Goal: Task Accomplishment & Management: Use online tool/utility

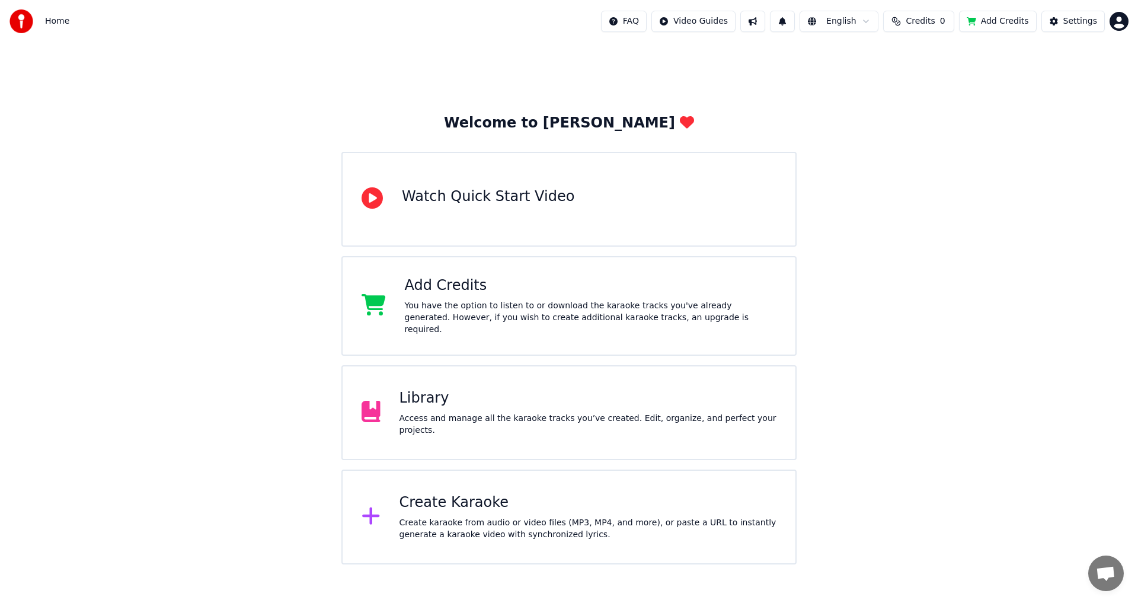
click at [479, 504] on div "Create Karaoke" at bounding box center [588, 502] width 378 height 19
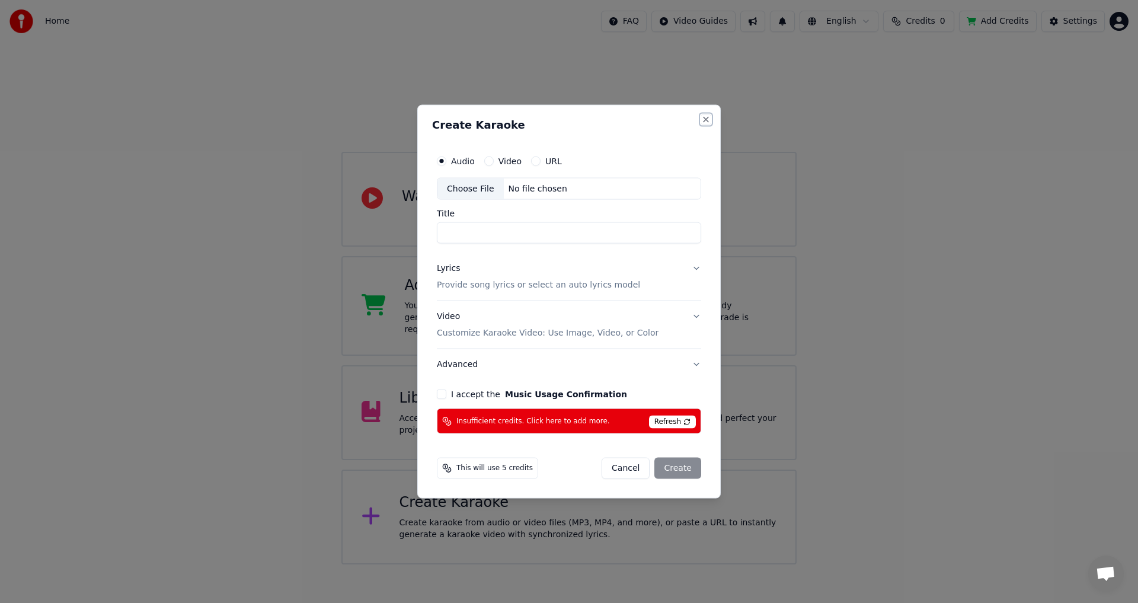
click at [703, 117] on button "Close" at bounding box center [705, 118] width 9 height 9
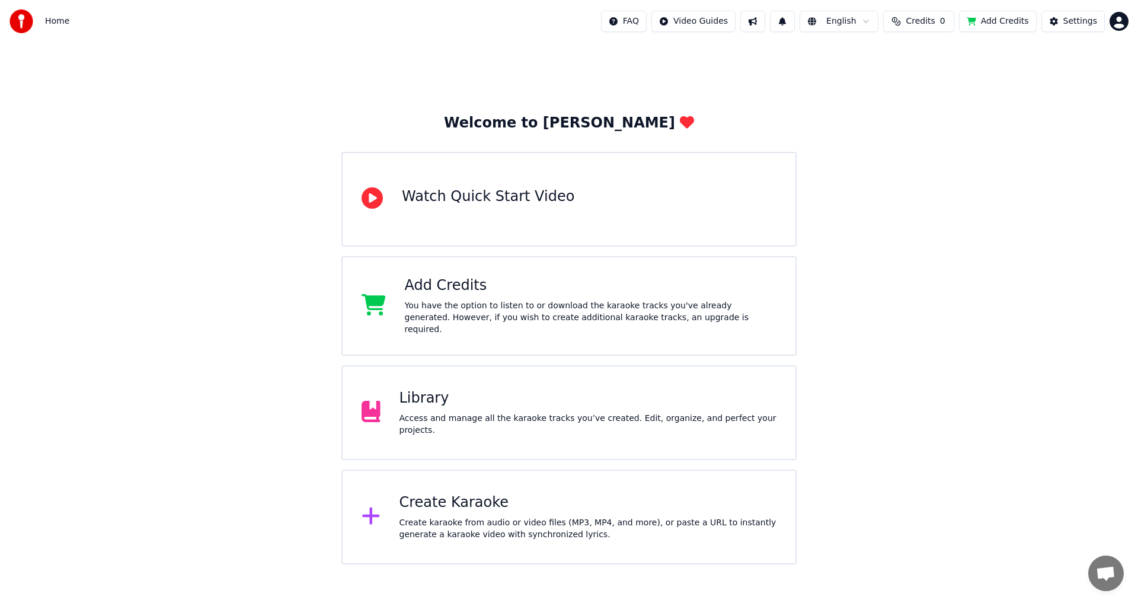
click at [469, 501] on div "Create Karaoke" at bounding box center [588, 502] width 378 height 19
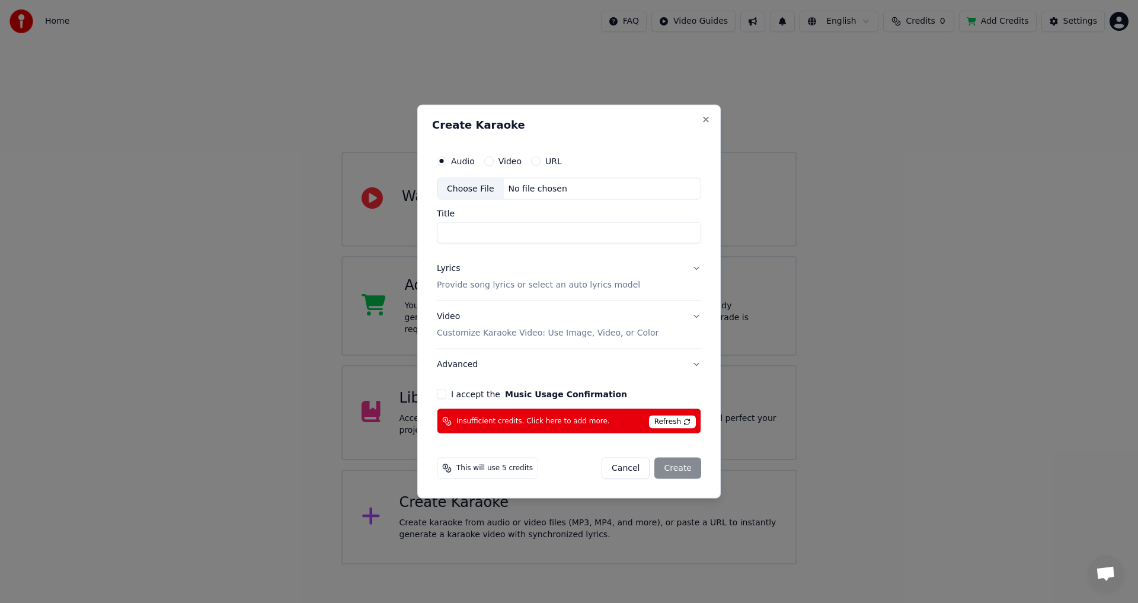
click at [673, 421] on span "Refresh" at bounding box center [672, 421] width 47 height 13
click at [462, 191] on div "Choose File" at bounding box center [470, 188] width 66 height 21
type input "**********"
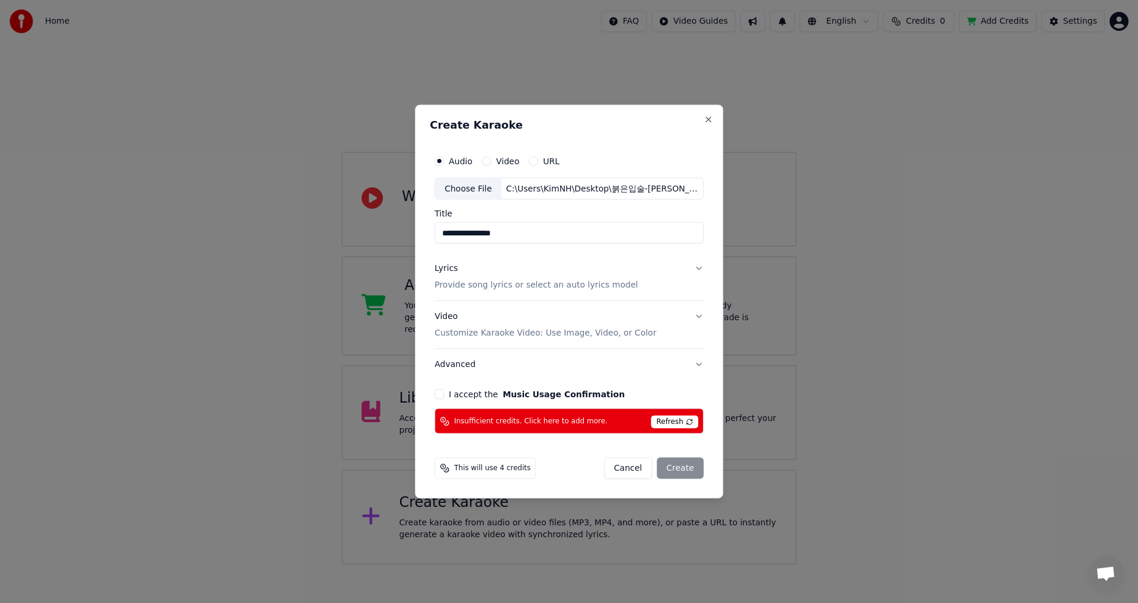
click at [461, 286] on p "Provide song lyrics or select an auto lyrics model" at bounding box center [535, 285] width 203 height 12
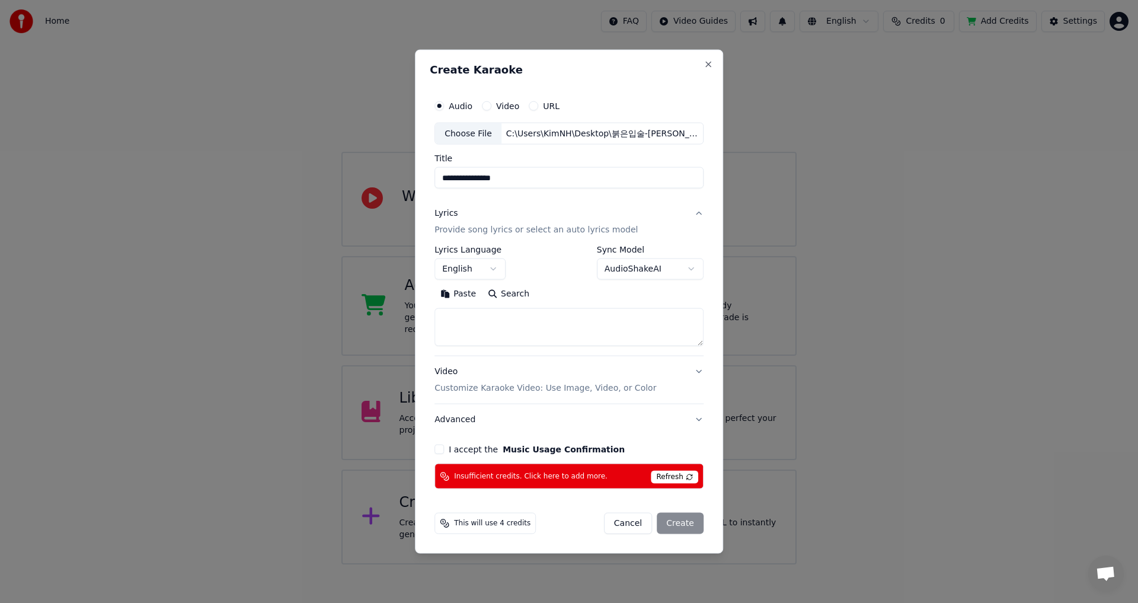
click at [488, 266] on body "**********" at bounding box center [569, 282] width 1138 height 564
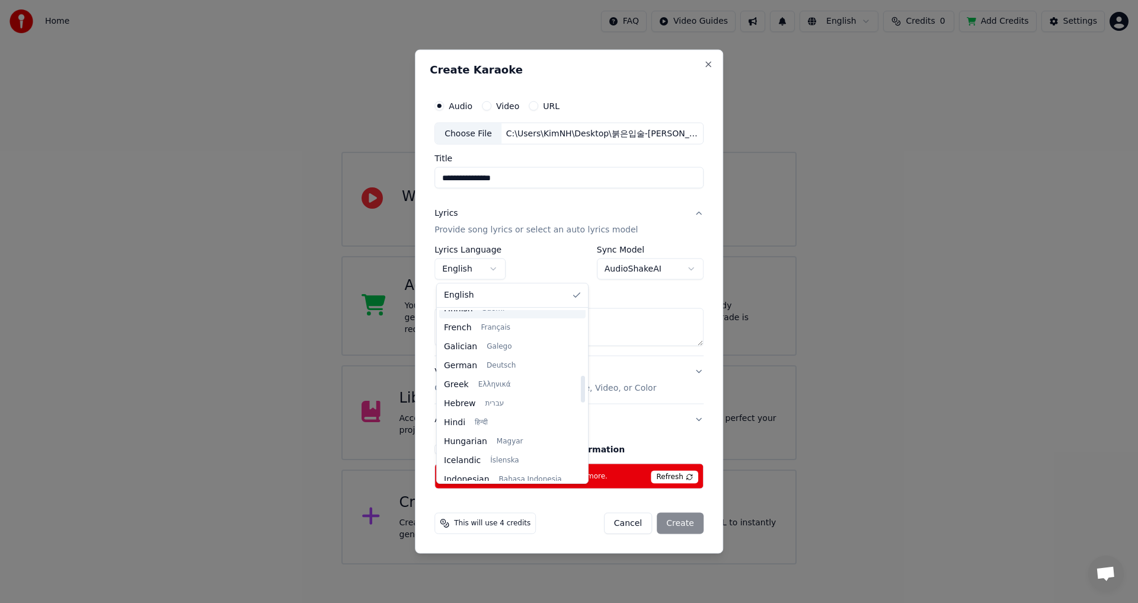
scroll to position [415, 0]
select select "**"
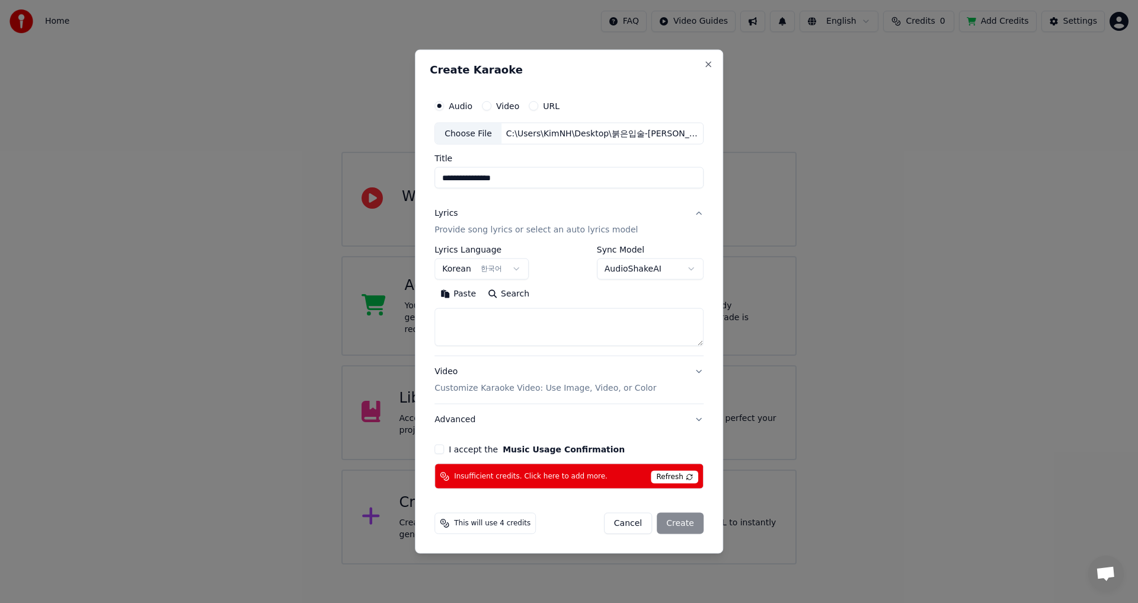
click at [696, 371] on button "Video Customize Karaoke Video: Use Image, Video, or Color" at bounding box center [568, 379] width 269 height 47
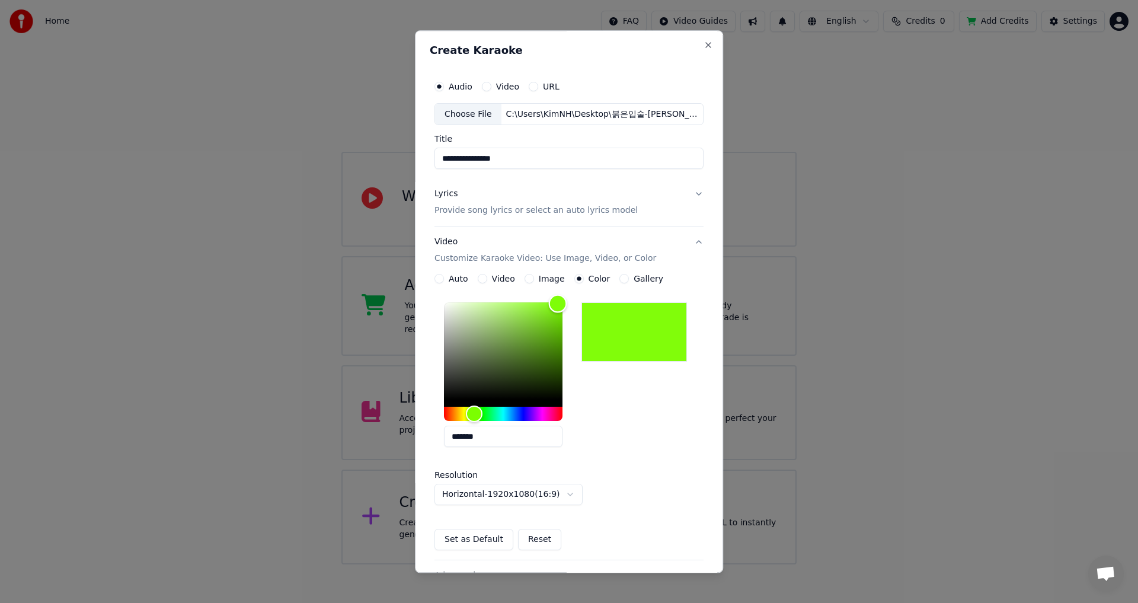
type input "*******"
click at [551, 308] on div "Color" at bounding box center [558, 304] width 18 height 18
click at [551, 308] on div "Color" at bounding box center [554, 308] width 18 height 18
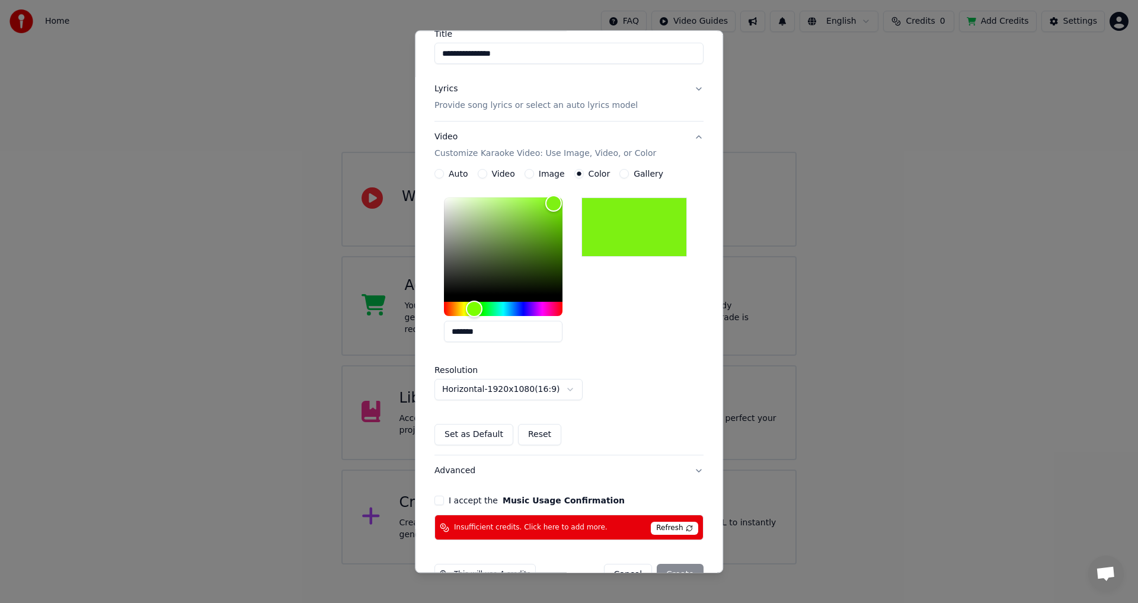
scroll to position [136, 0]
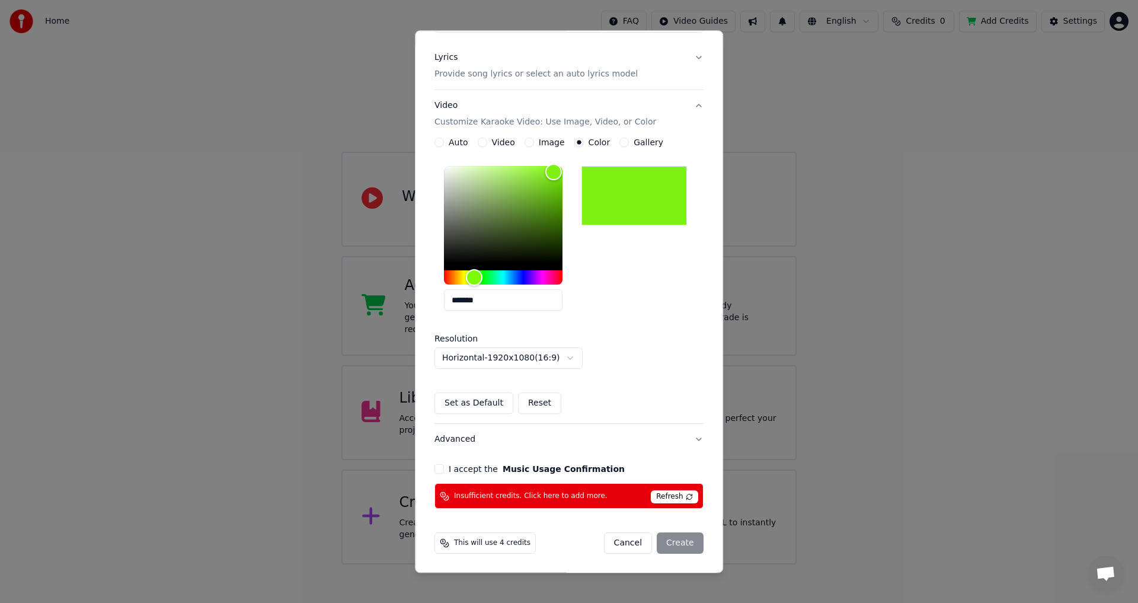
click at [571, 359] on body "**********" at bounding box center [569, 282] width 1138 height 564
click at [439, 468] on button "I accept the Music Usage Confirmation" at bounding box center [438, 469] width 9 height 9
click at [692, 440] on button "Advanced" at bounding box center [568, 439] width 269 height 31
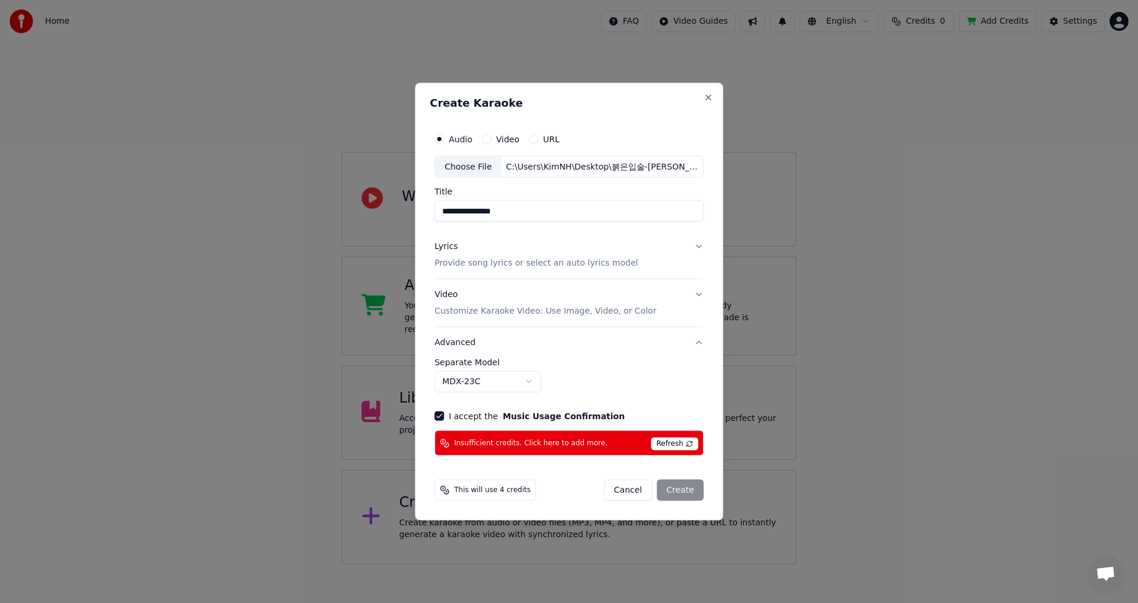
click at [499, 492] on span "This will use 4 credits" at bounding box center [492, 489] width 76 height 9
click at [682, 491] on div "Cancel Create" at bounding box center [654, 489] width 100 height 21
click at [685, 491] on div "Cancel Create" at bounding box center [654, 489] width 100 height 21
click at [704, 98] on button "Close" at bounding box center [708, 96] width 9 height 9
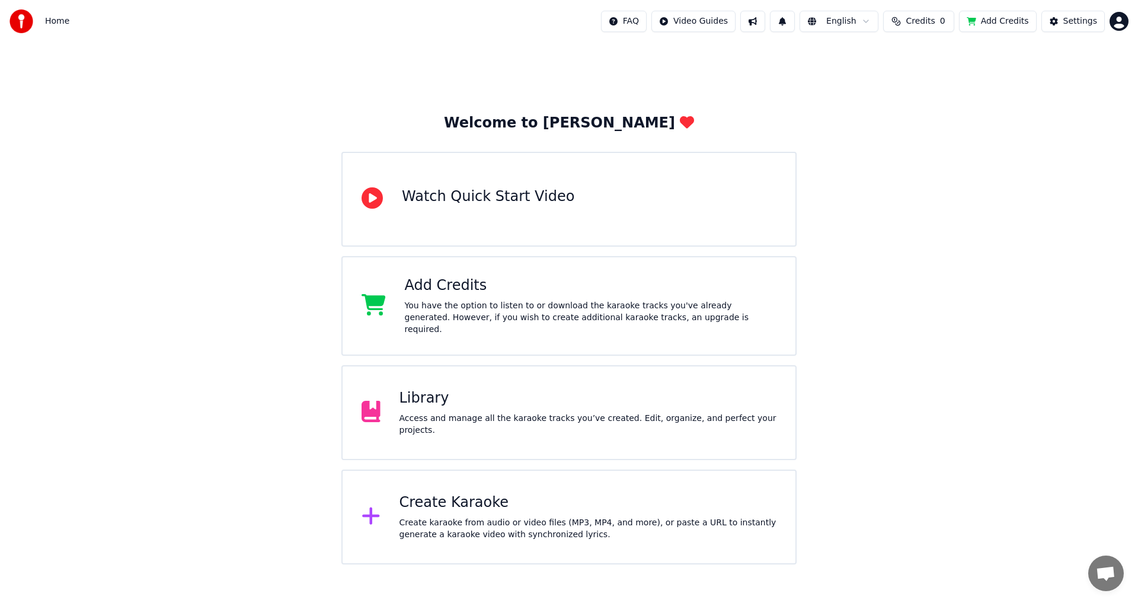
click at [450, 509] on div "Create Karaoke Create karaoke from audio or video files (MP3, MP4, and more), o…" at bounding box center [588, 516] width 378 height 47
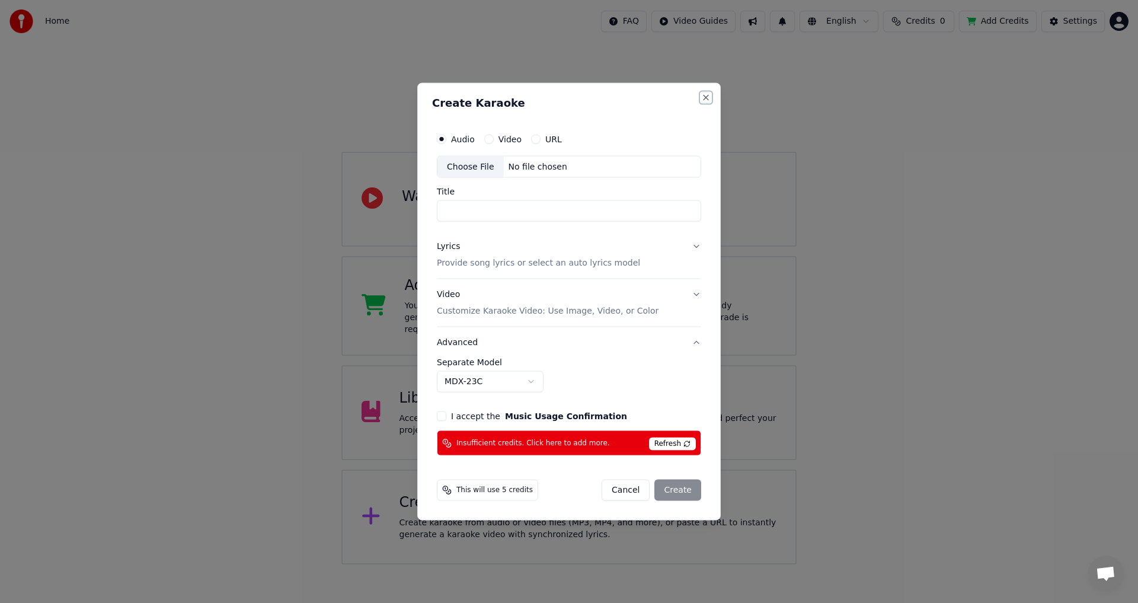
click at [703, 97] on button "Close" at bounding box center [705, 96] width 9 height 9
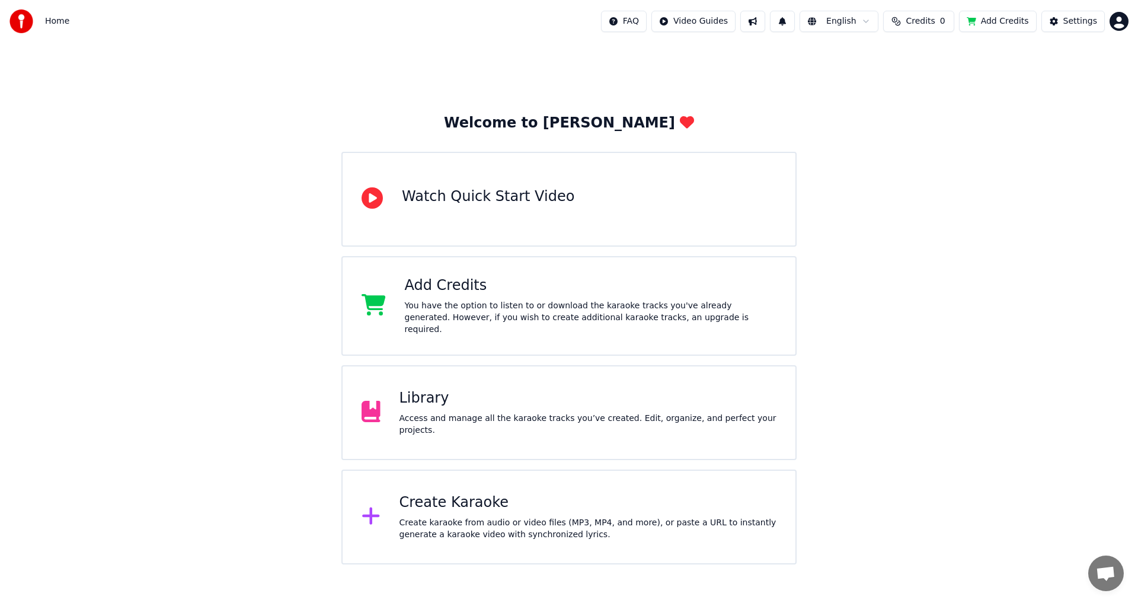
click at [422, 517] on div "Create karaoke from audio or video files (MP3, MP4, and more), or paste a URL t…" at bounding box center [588, 529] width 378 height 24
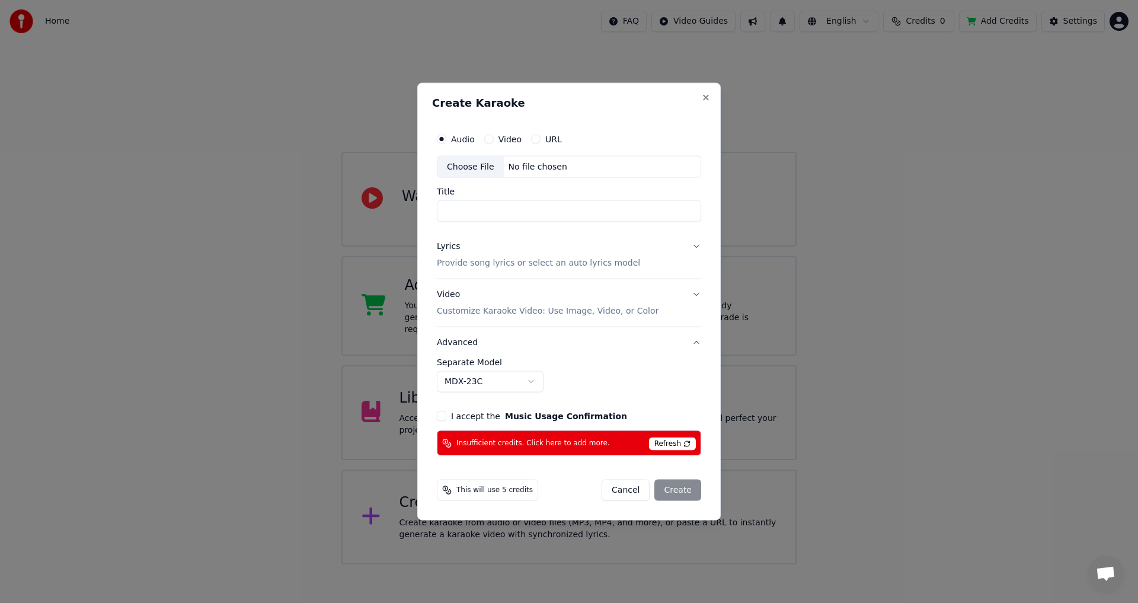
click at [634, 491] on button "Cancel" at bounding box center [626, 489] width 48 height 21
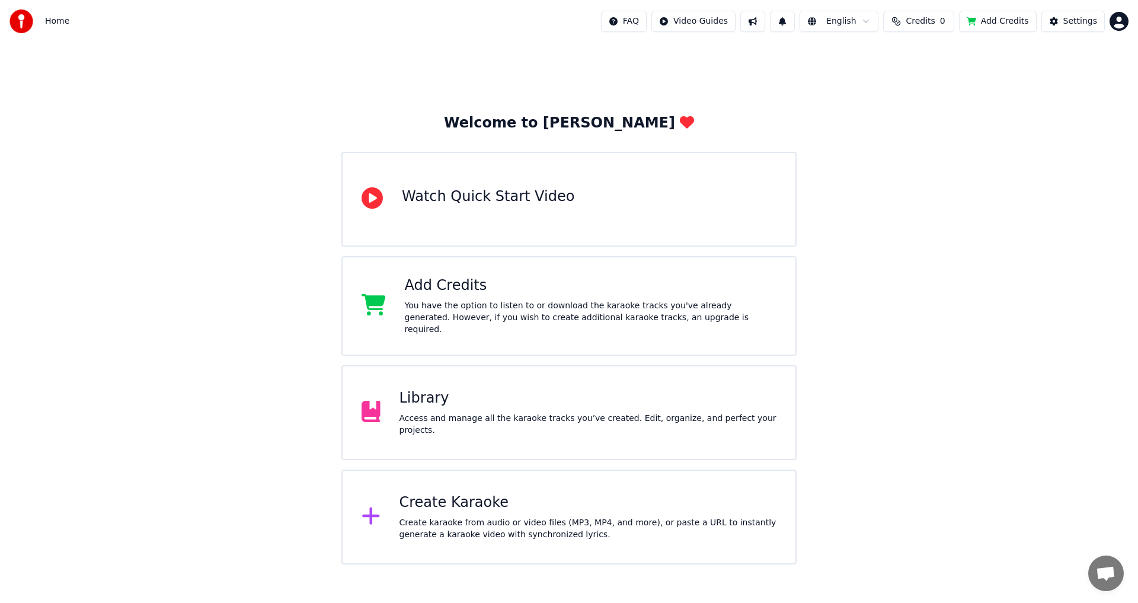
click at [474, 517] on div "Create karaoke from audio or video files (MP3, MP4, and more), or paste a URL t…" at bounding box center [588, 529] width 378 height 24
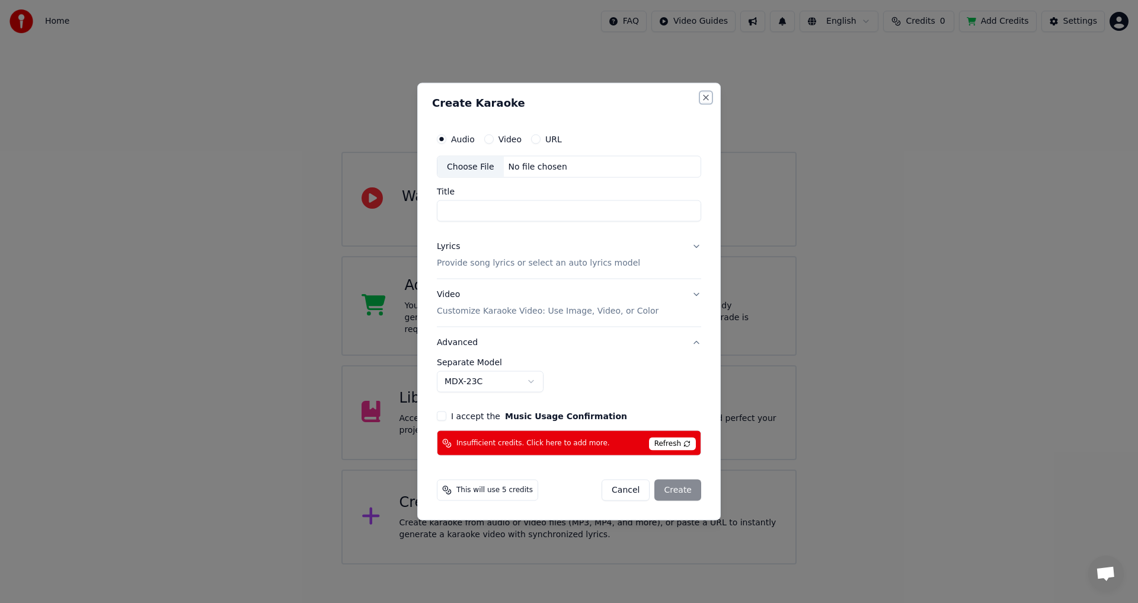
click at [709, 101] on button "Close" at bounding box center [705, 96] width 9 height 9
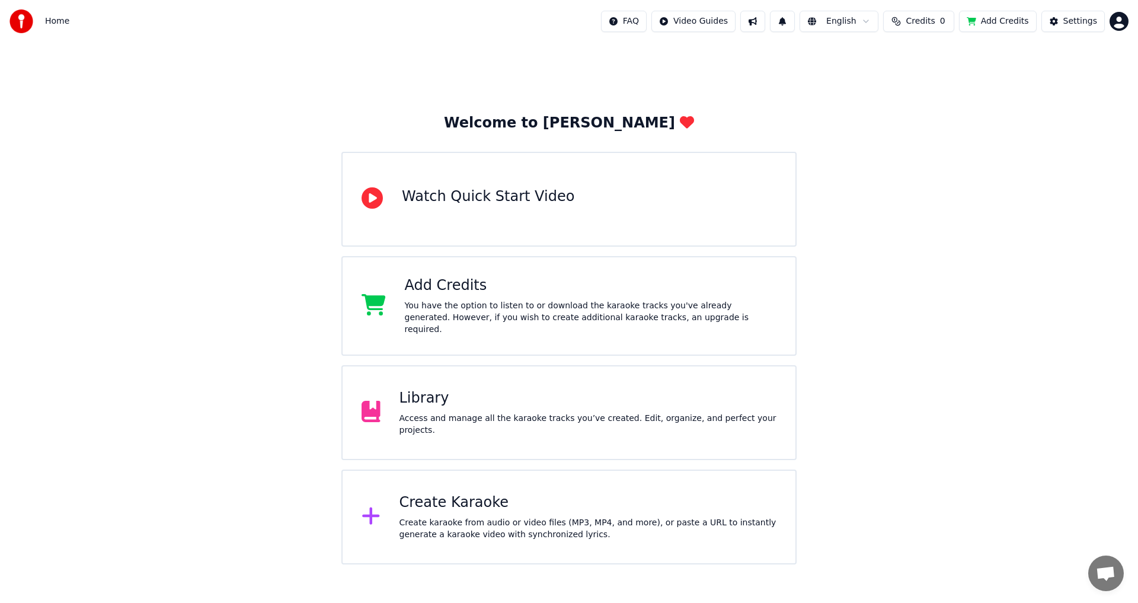
click at [478, 499] on div "Create Karaoke" at bounding box center [588, 502] width 378 height 19
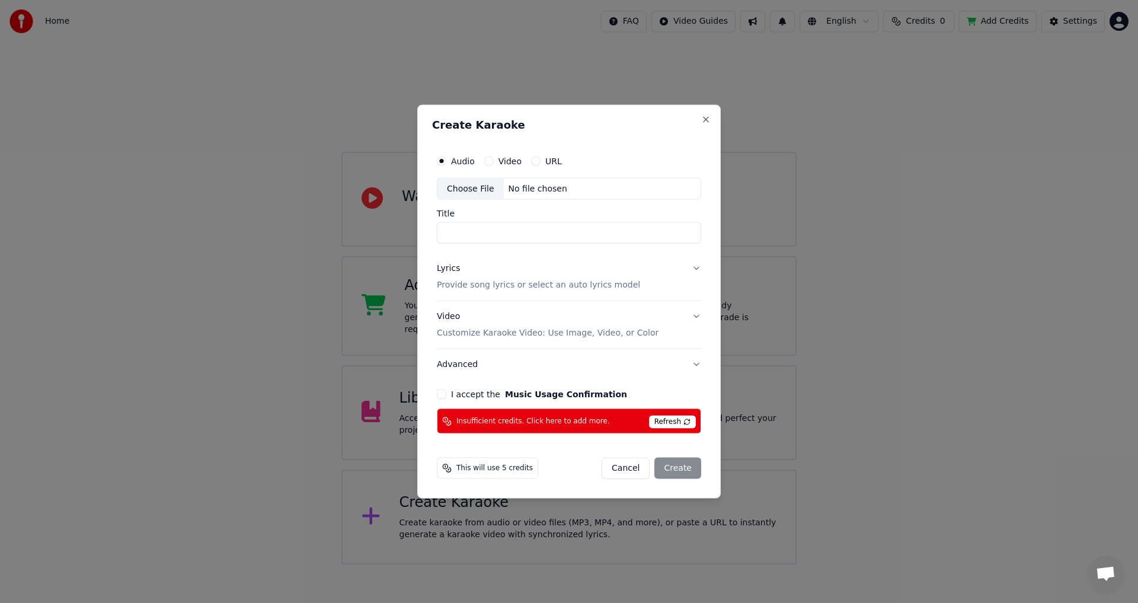
click at [626, 469] on button "Cancel" at bounding box center [626, 468] width 48 height 21
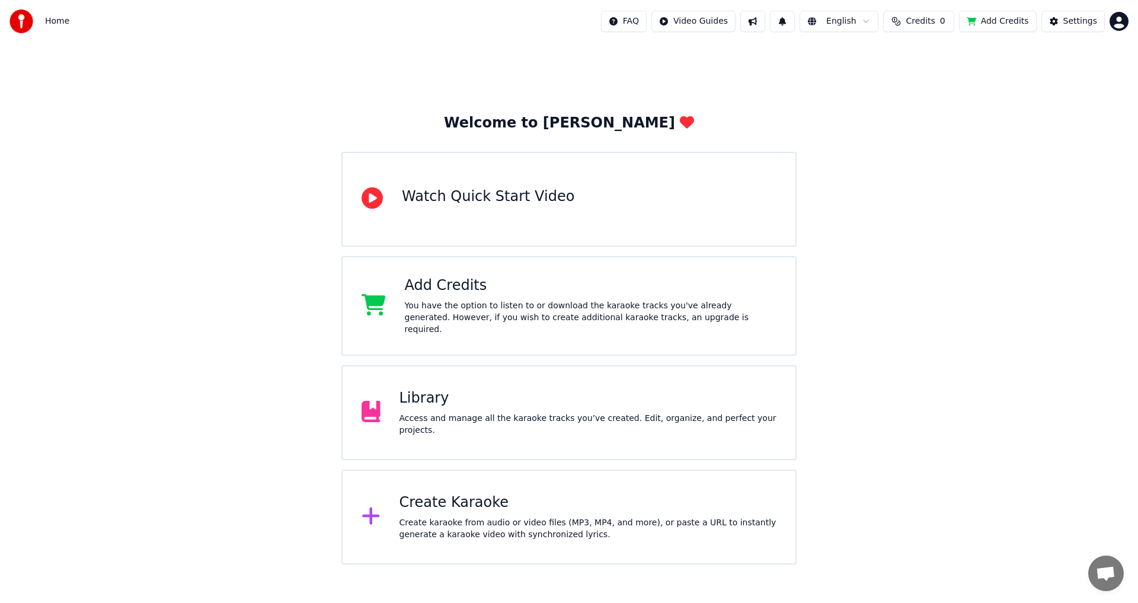
click at [455, 503] on div "Create Karaoke" at bounding box center [588, 502] width 378 height 19
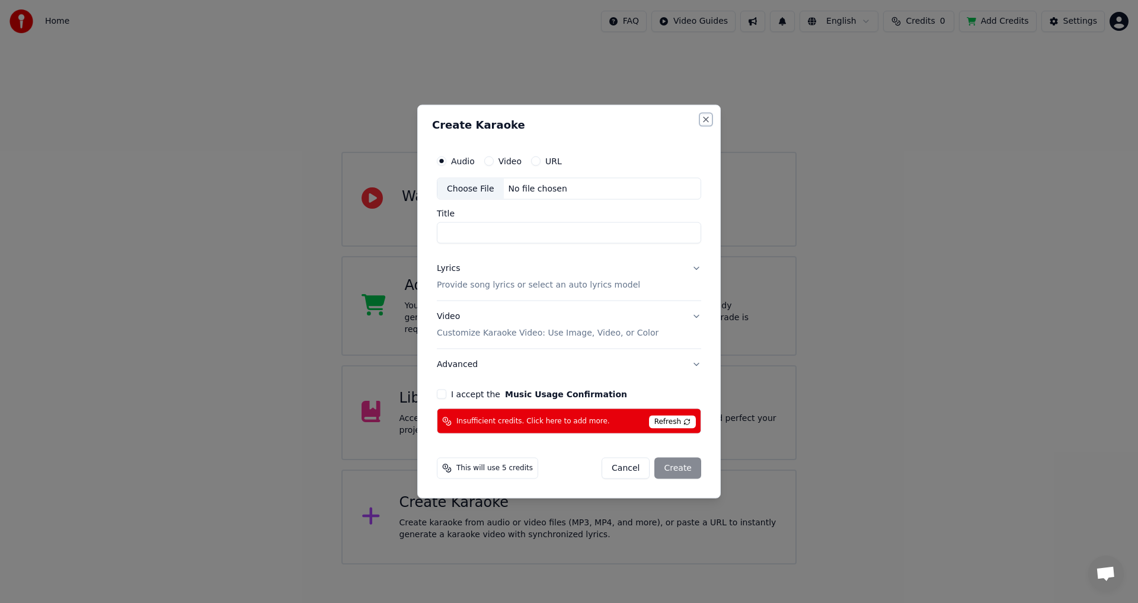
click at [709, 117] on button "Close" at bounding box center [705, 118] width 9 height 9
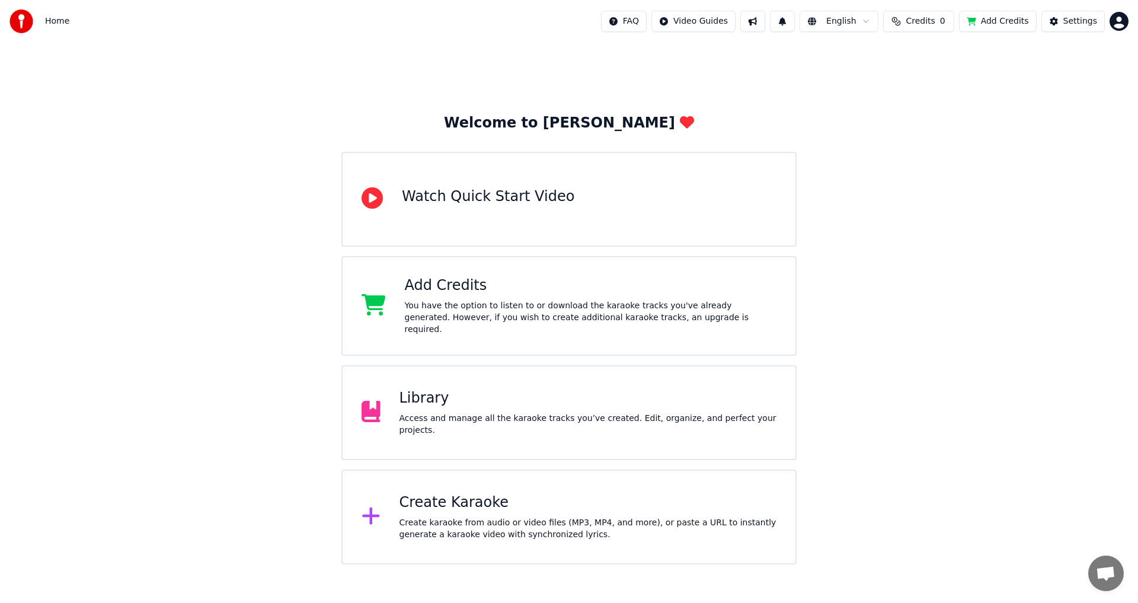
click at [455, 517] on div "Create karaoke from audio or video files (MP3, MP4, and more), or paste a URL t…" at bounding box center [588, 529] width 378 height 24
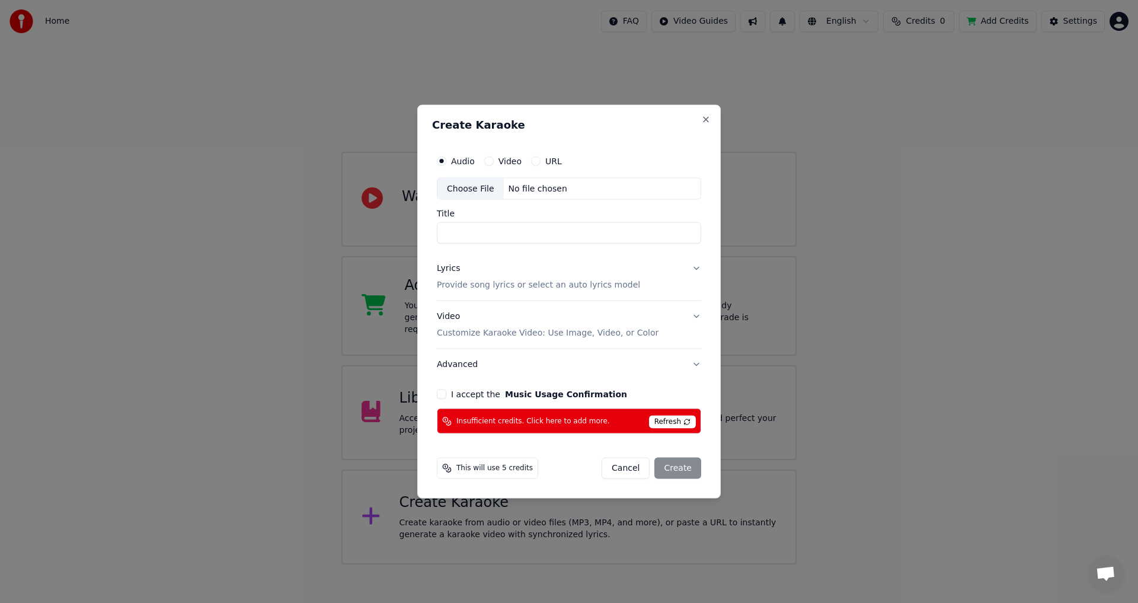
click at [462, 191] on div "Choose File" at bounding box center [470, 188] width 66 height 21
type input "**********"
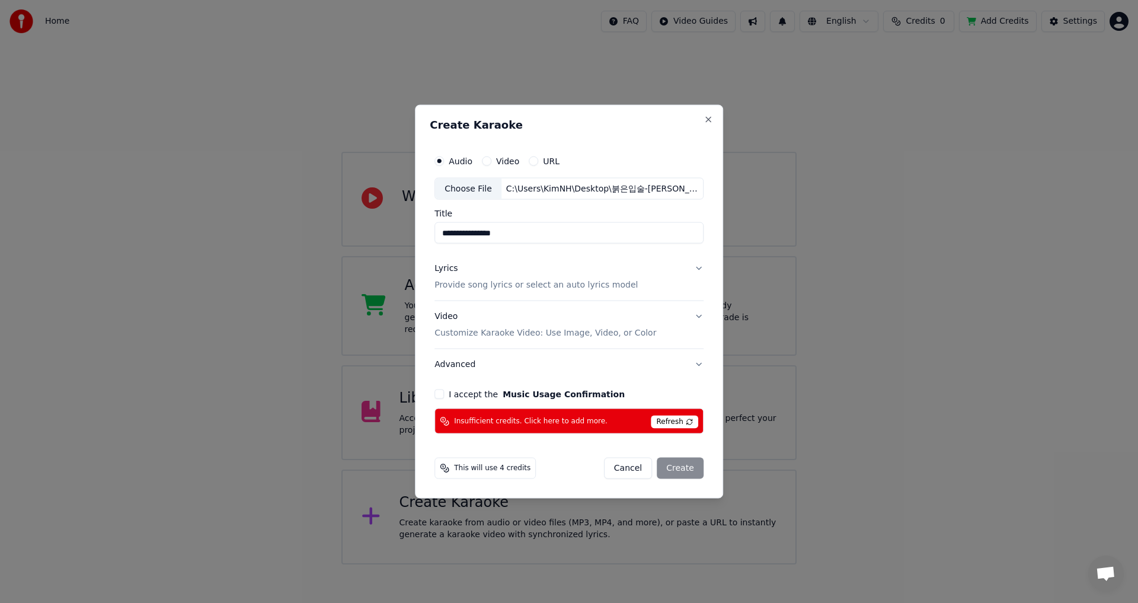
click at [506, 280] on p "Provide song lyrics or select an auto lyrics model" at bounding box center [535, 285] width 203 height 12
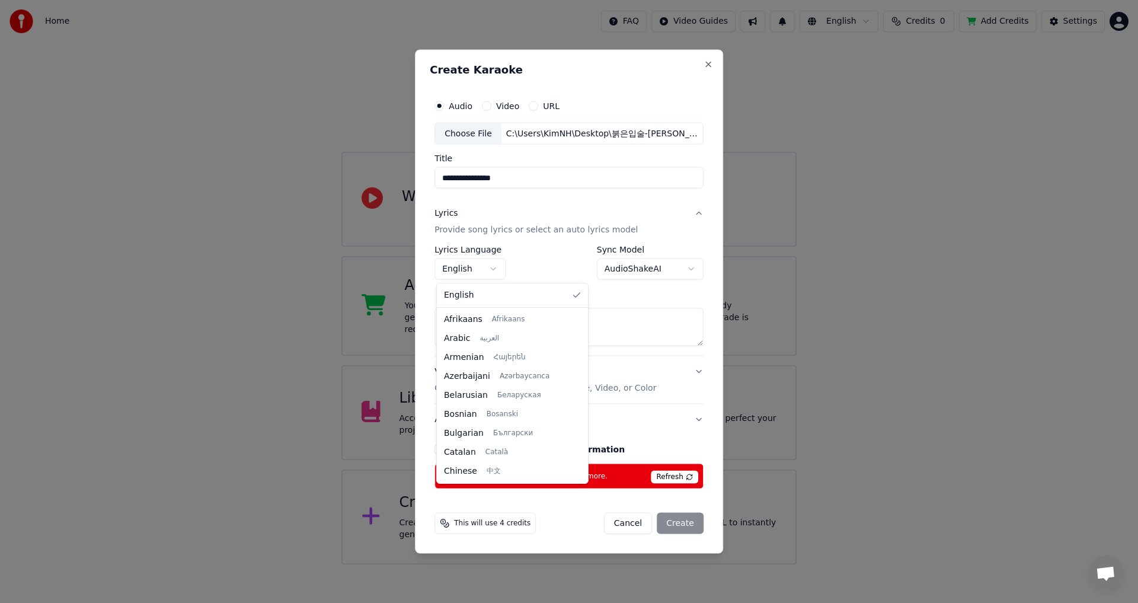
click at [469, 266] on body "**********" at bounding box center [569, 282] width 1138 height 564
select select "**"
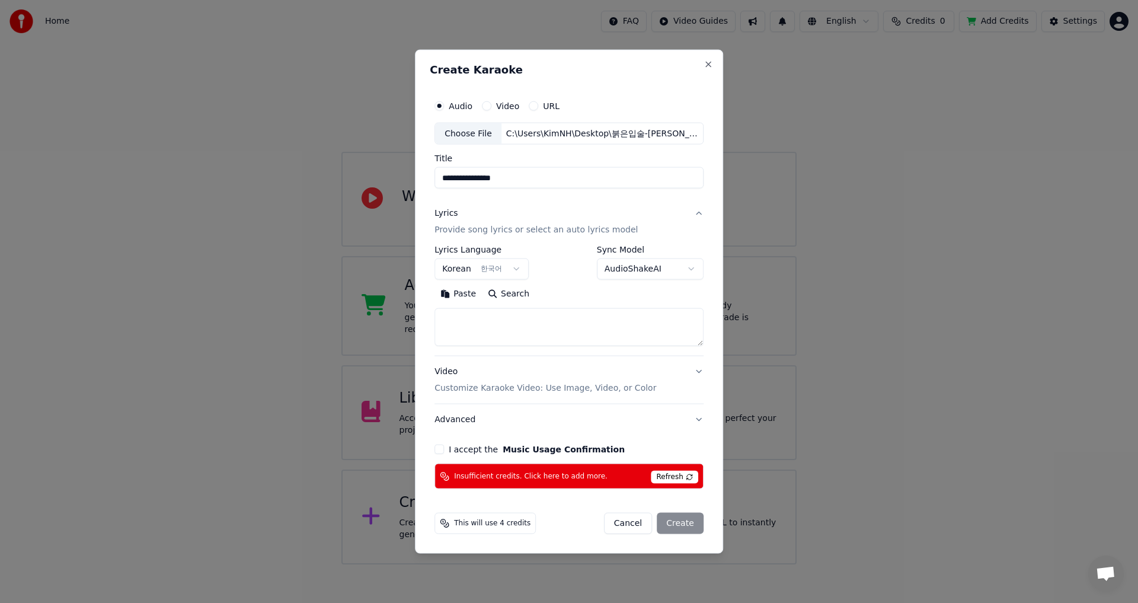
click at [698, 373] on button "Video Customize Karaoke Video: Use Image, Video, or Color" at bounding box center [568, 379] width 269 height 47
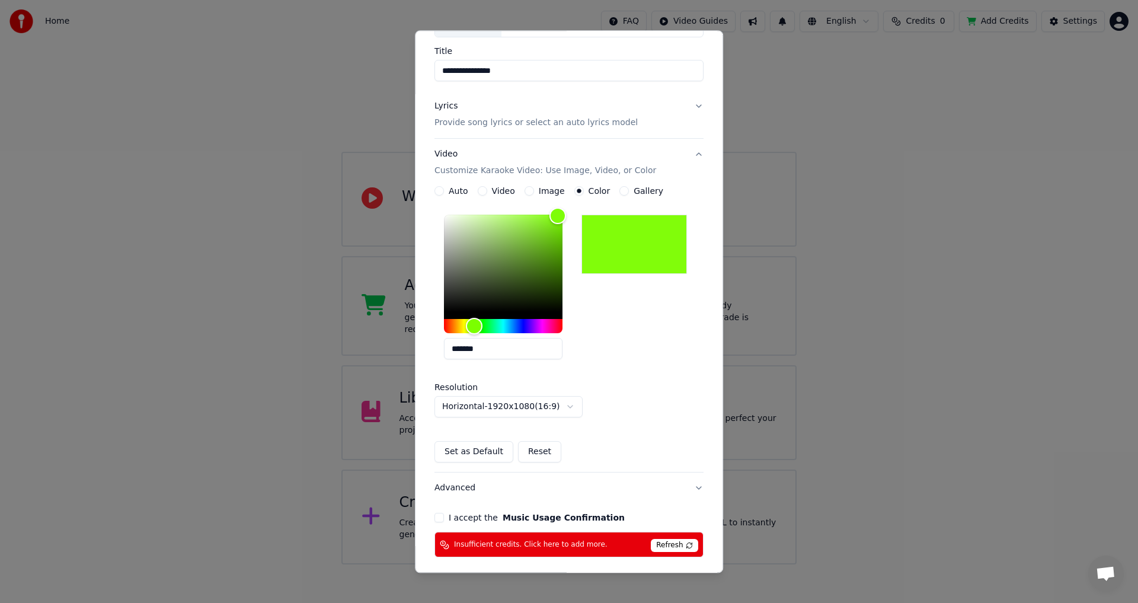
scroll to position [136, 0]
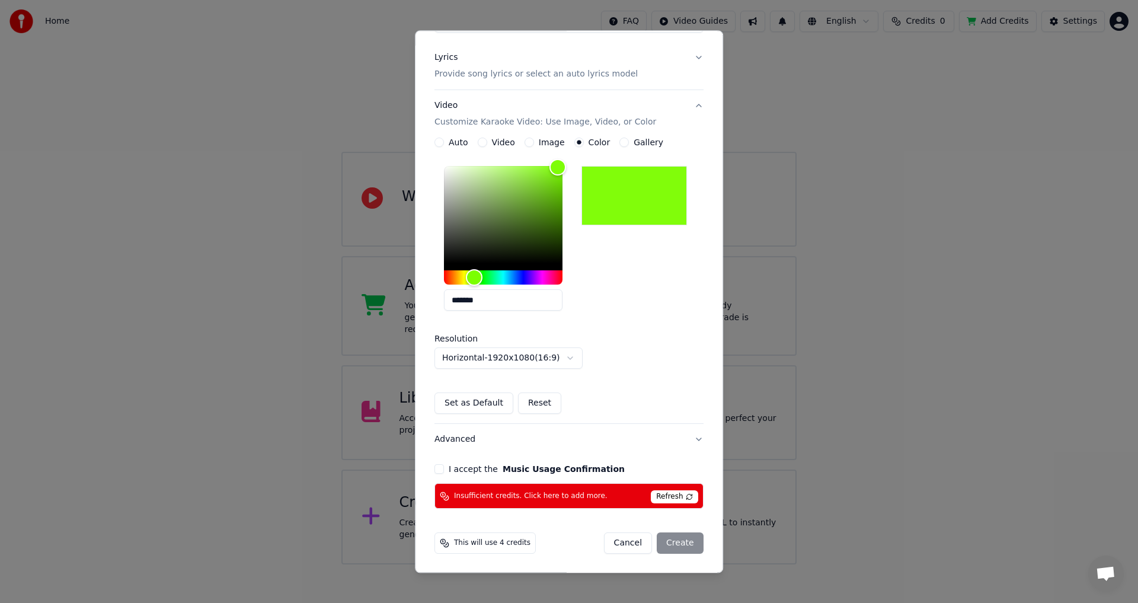
click at [439, 469] on button "I accept the Music Usage Confirmation" at bounding box center [438, 469] width 9 height 9
click at [692, 437] on button "Advanced" at bounding box center [568, 439] width 269 height 31
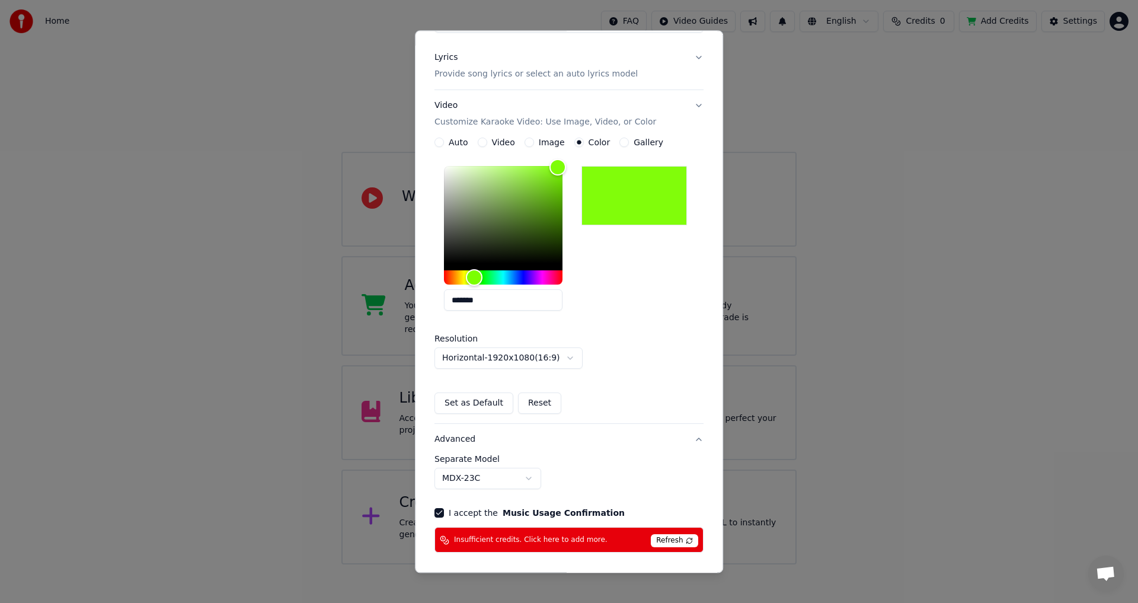
scroll to position [0, 0]
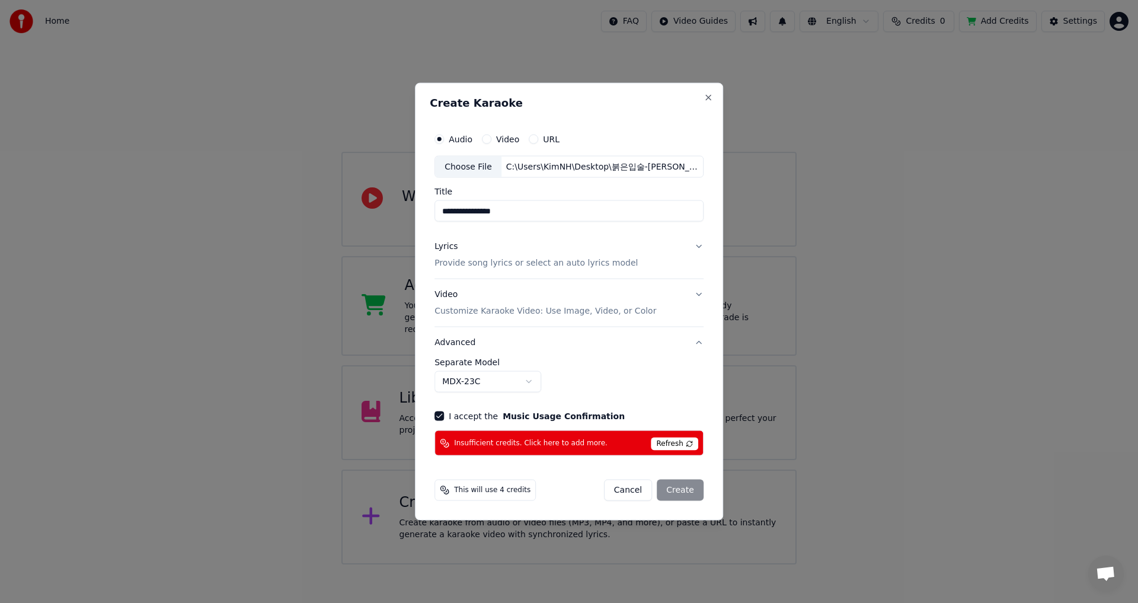
click at [664, 442] on span "Refresh" at bounding box center [674, 443] width 47 height 13
click at [706, 94] on button "Close" at bounding box center [708, 96] width 9 height 9
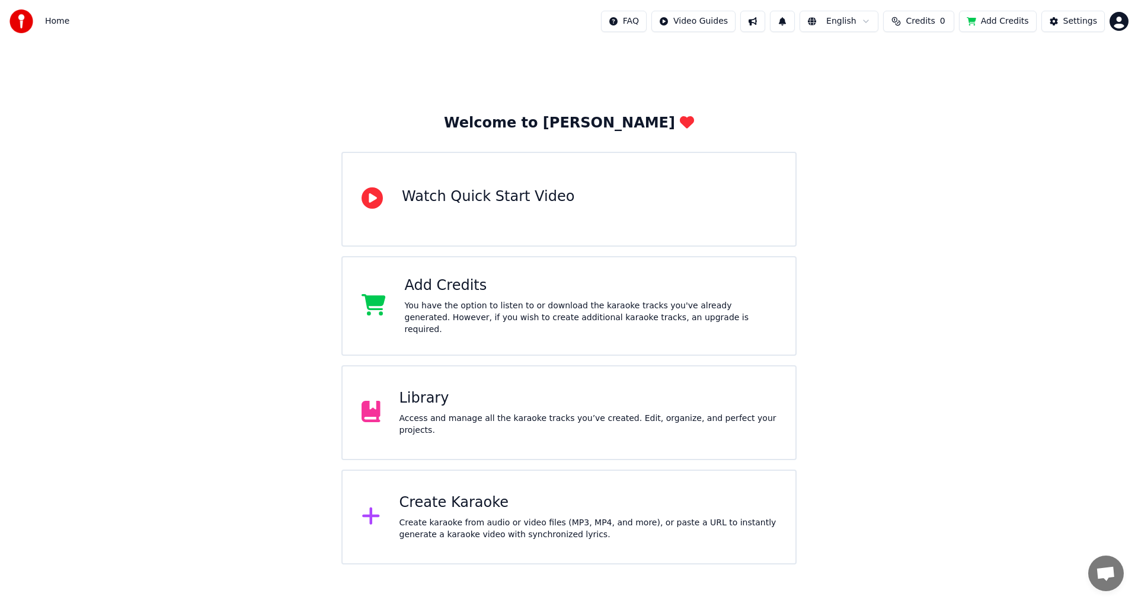
click at [451, 517] on div "Create karaoke from audio or video files (MP3, MP4, and more), or paste a URL t…" at bounding box center [588, 529] width 378 height 24
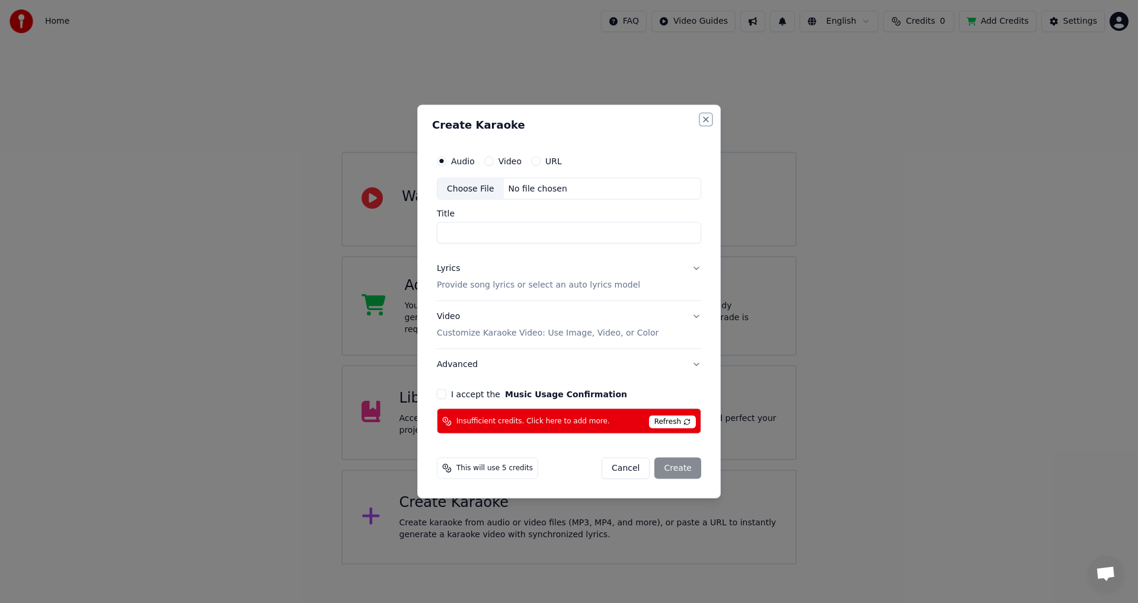
click at [708, 117] on button "Close" at bounding box center [705, 118] width 9 height 9
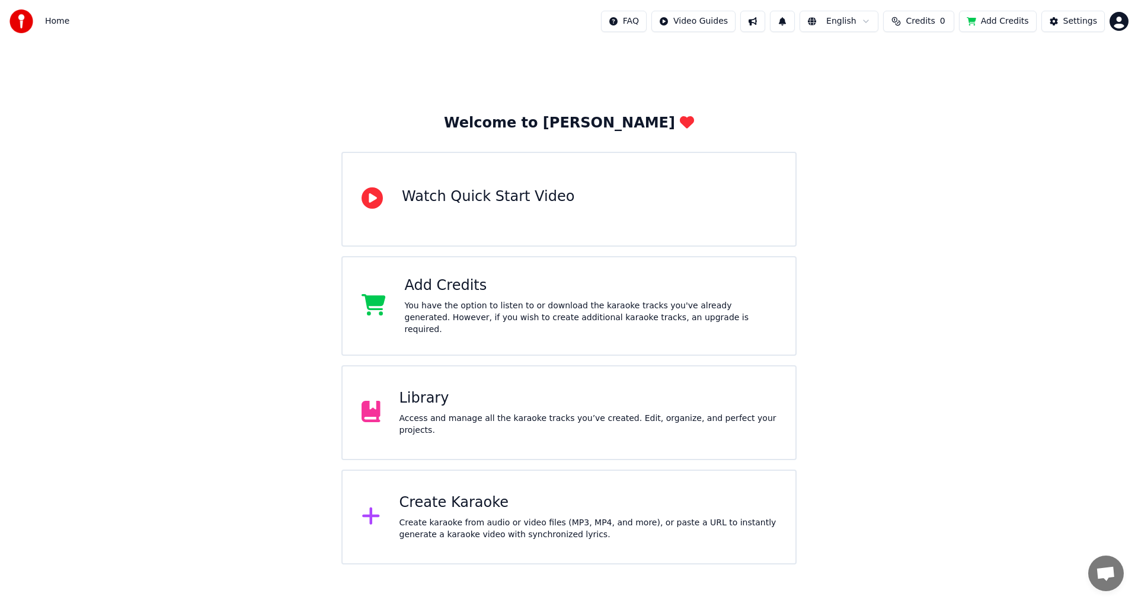
click at [498, 517] on div "Create karaoke from audio or video files (MP3, MP4, and more), or paste a URL t…" at bounding box center [588, 529] width 378 height 24
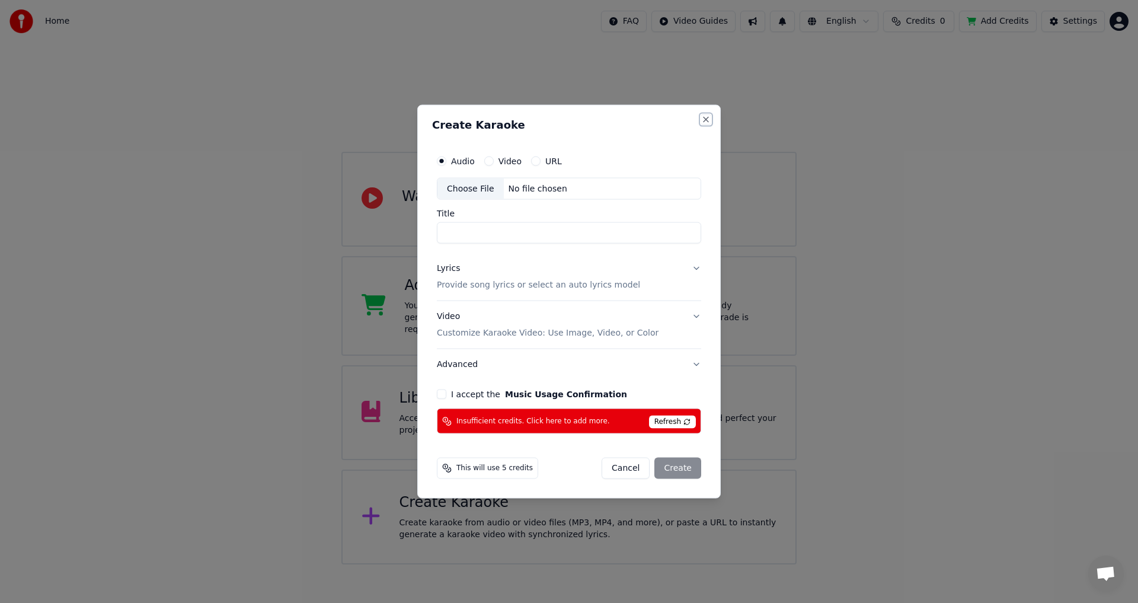
click at [704, 123] on button "Close" at bounding box center [705, 118] width 9 height 9
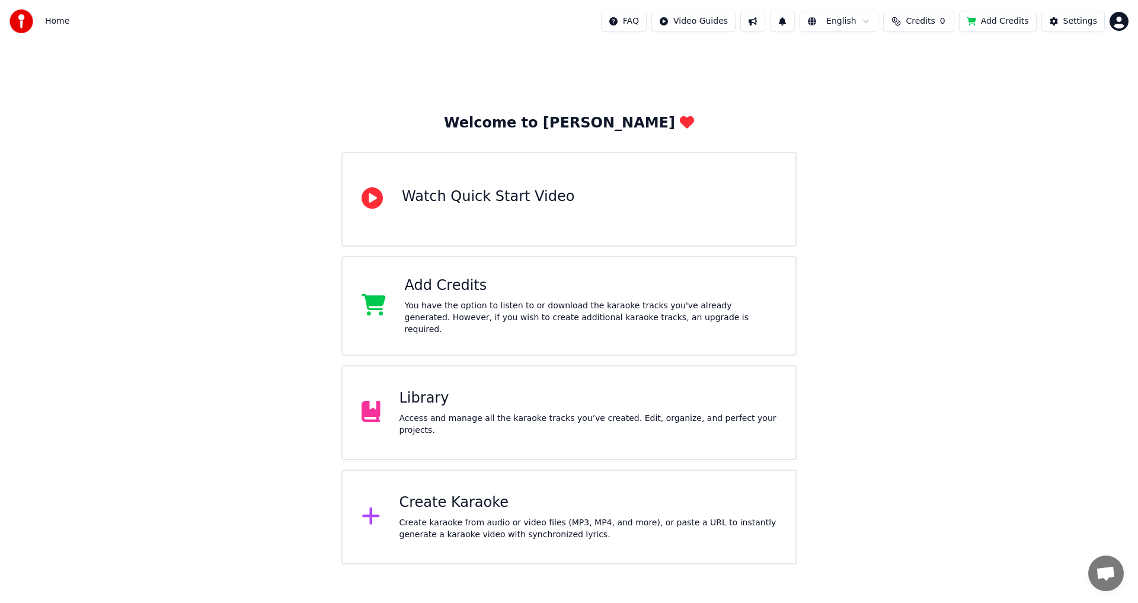
click at [443, 506] on div "Create Karaoke" at bounding box center [588, 502] width 378 height 19
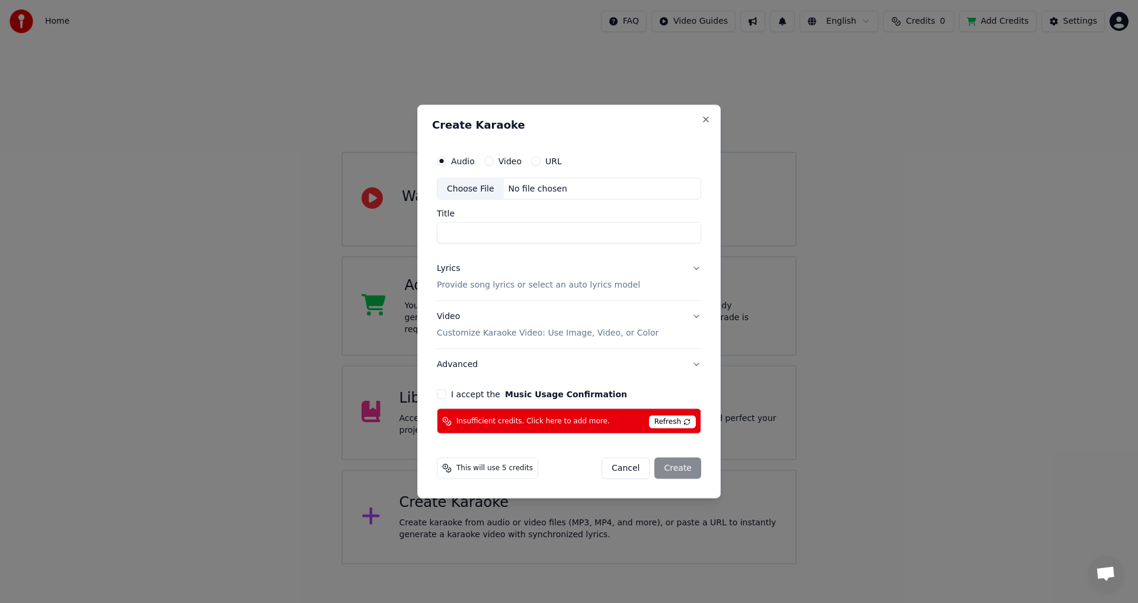
click at [685, 468] on div "Cancel Create" at bounding box center [652, 468] width 100 height 21
click at [708, 117] on button "Close" at bounding box center [705, 118] width 9 height 9
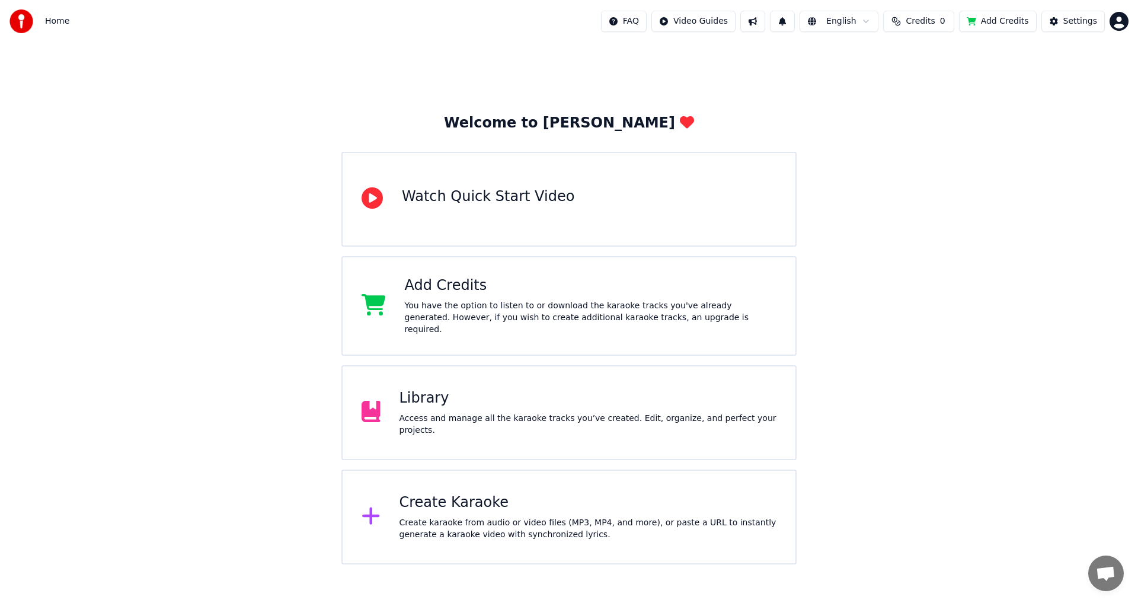
click at [456, 510] on div "Create Karaoke Create karaoke from audio or video files (MP3, MP4, and more), o…" at bounding box center [588, 516] width 378 height 47
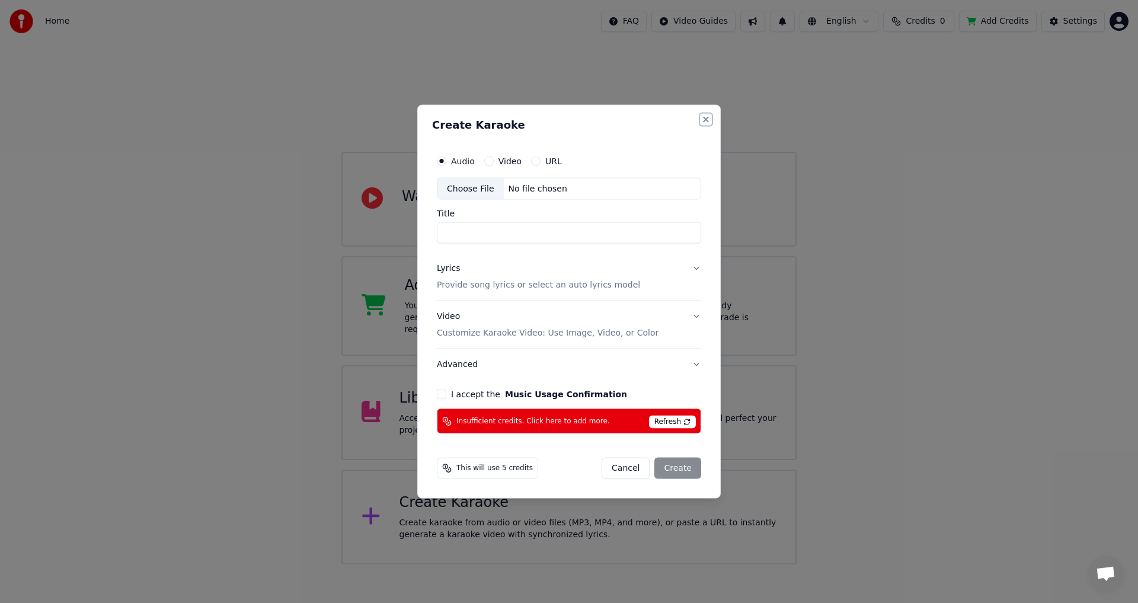
click at [706, 118] on button "Close" at bounding box center [705, 118] width 9 height 9
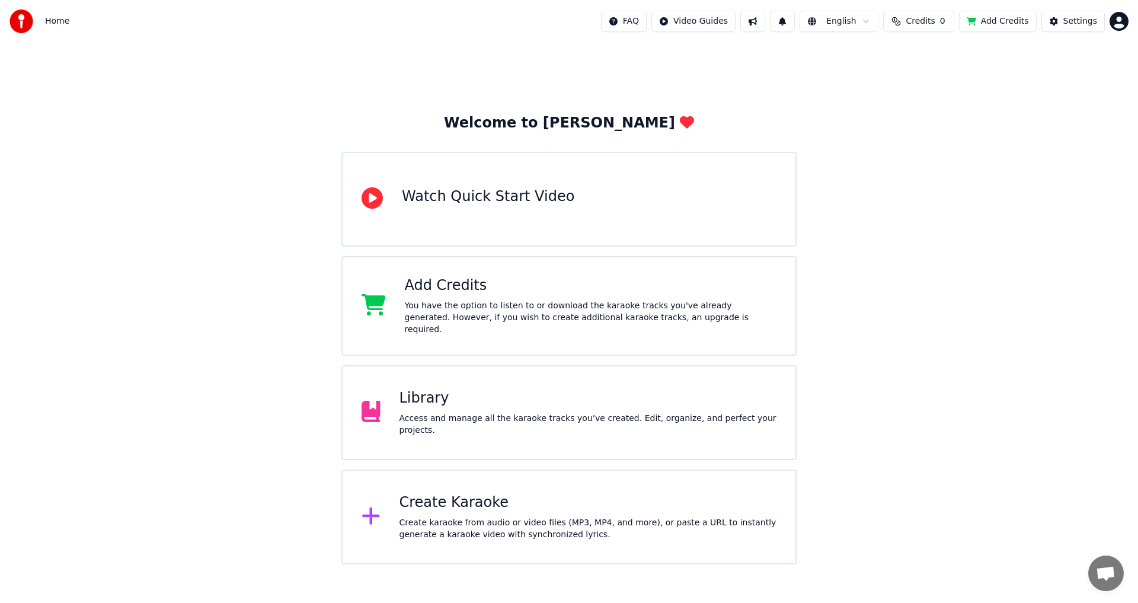
click at [504, 471] on div "Create Karaoke Create karaoke from audio or video files (MP3, MP4, and more), o…" at bounding box center [568, 516] width 455 height 95
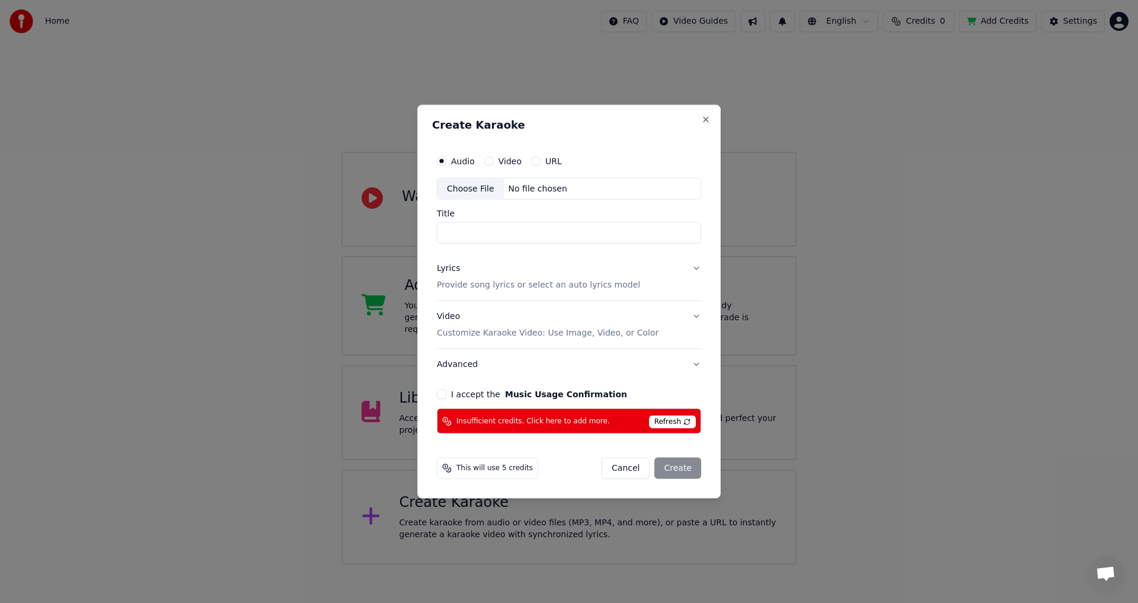
click at [681, 471] on div "Cancel Create" at bounding box center [652, 468] width 100 height 21
click at [706, 118] on button "Close" at bounding box center [705, 118] width 9 height 9
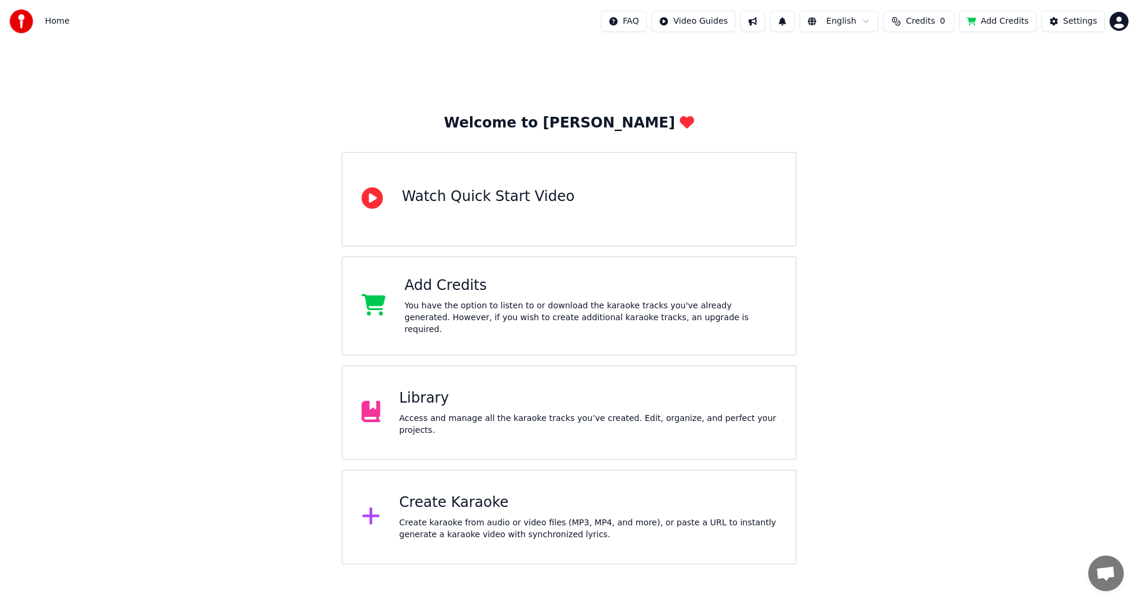
click at [434, 517] on div "Create karaoke from audio or video files (MP3, MP4, and more), or paste a URL t…" at bounding box center [588, 529] width 378 height 24
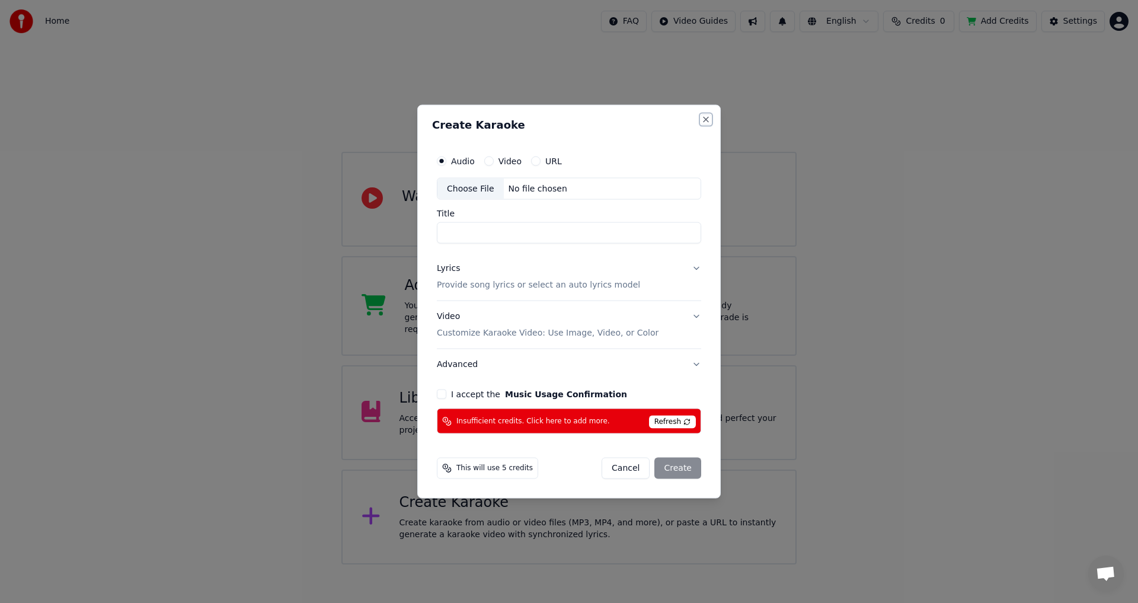
click at [706, 123] on button "Close" at bounding box center [705, 118] width 9 height 9
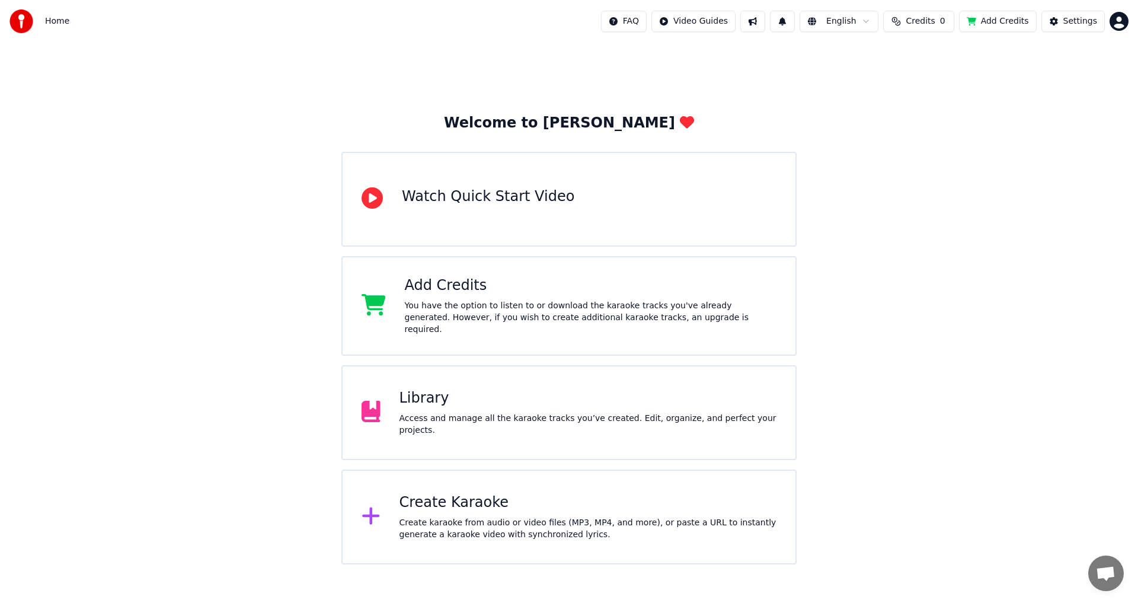
click at [458, 510] on div "Create Karaoke Create karaoke from audio or video files (MP3, MP4, and more), o…" at bounding box center [588, 516] width 378 height 47
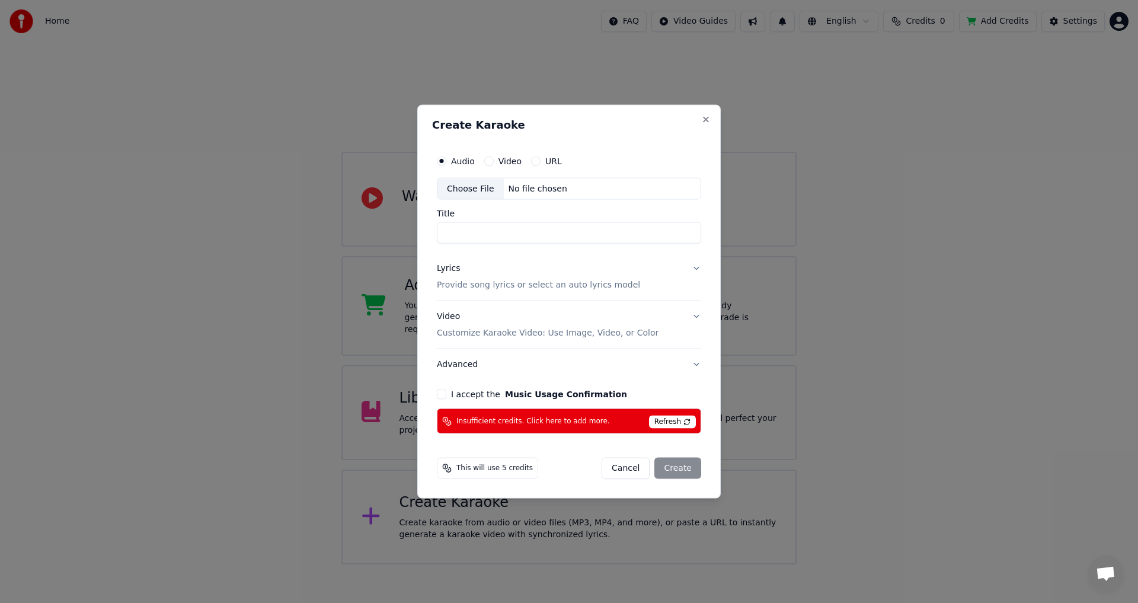
drag, startPoint x: 628, startPoint y: 472, endPoint x: 750, endPoint y: 381, distance: 152.6
click at [628, 469] on button "Cancel" at bounding box center [626, 468] width 48 height 21
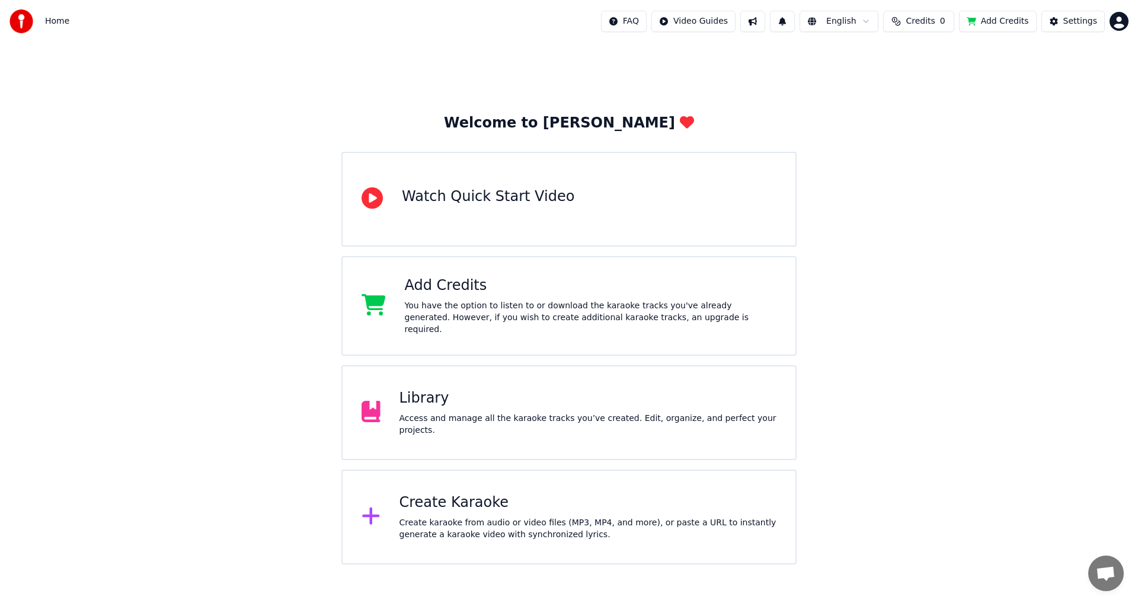
click at [434, 510] on div "Create Karaoke Create karaoke from audio or video files (MP3, MP4, and more), o…" at bounding box center [588, 516] width 378 height 47
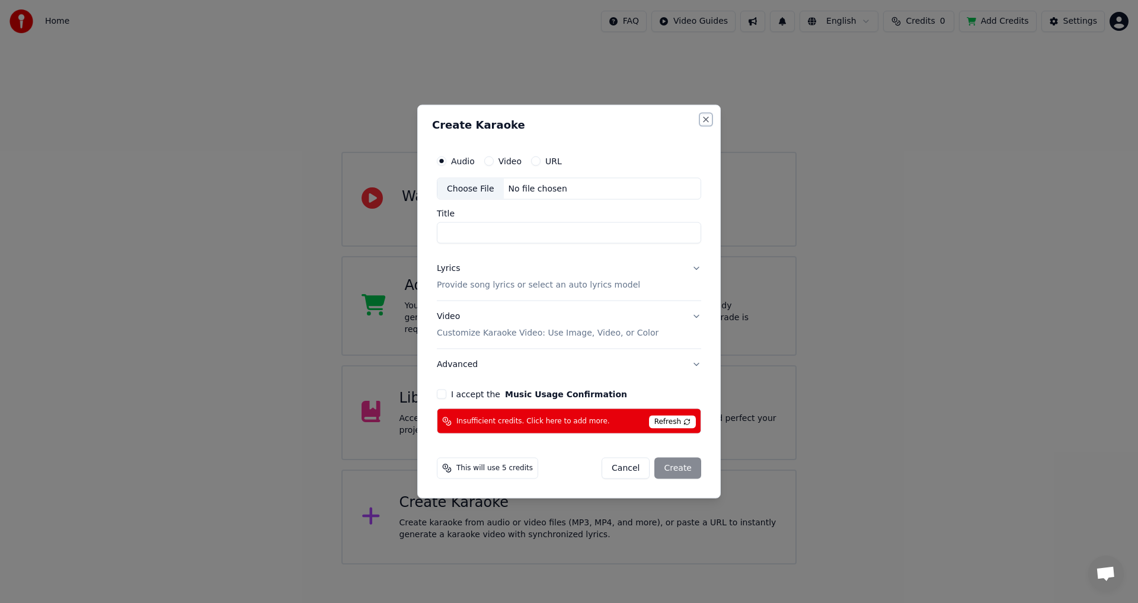
click at [708, 122] on button "Close" at bounding box center [705, 118] width 9 height 9
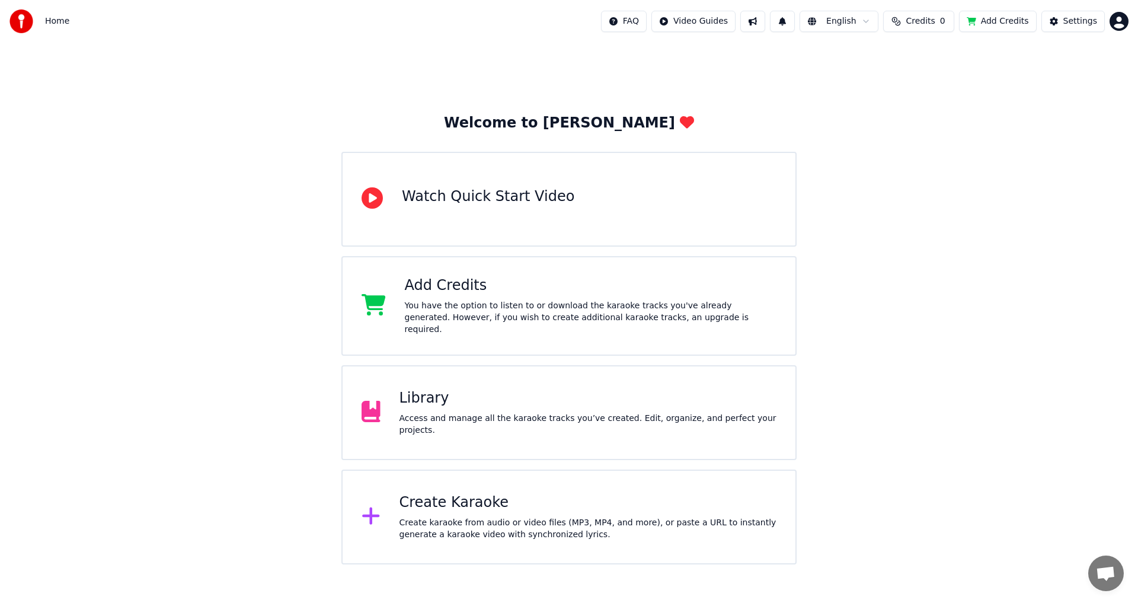
click at [462, 517] on div "Create karaoke from audio or video files (MP3, MP4, and more), or paste a URL t…" at bounding box center [588, 529] width 378 height 24
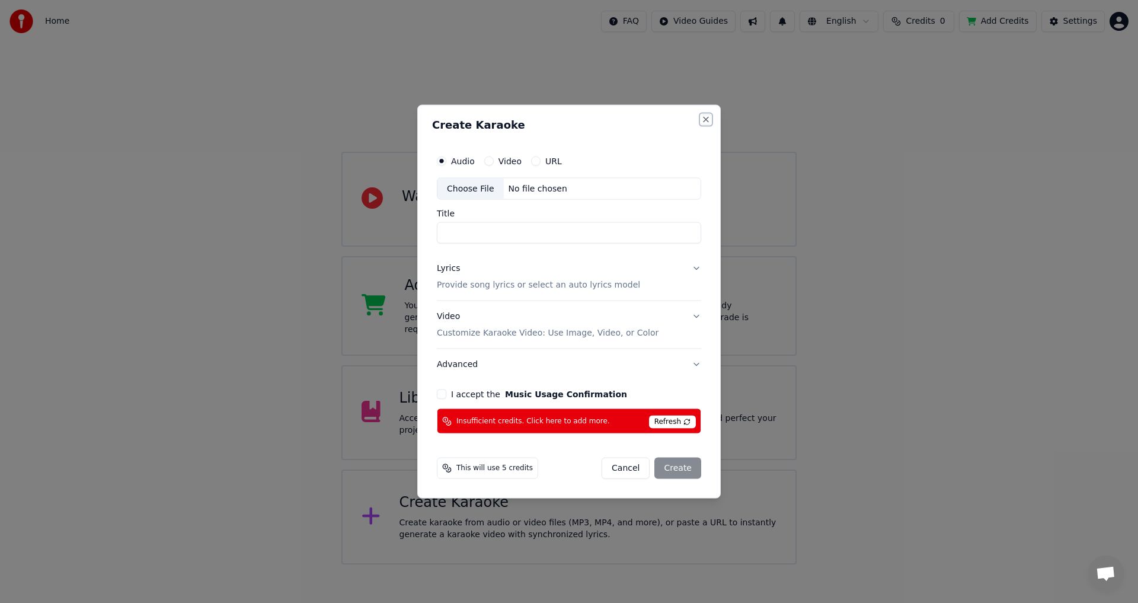
click at [704, 120] on button "Close" at bounding box center [705, 118] width 9 height 9
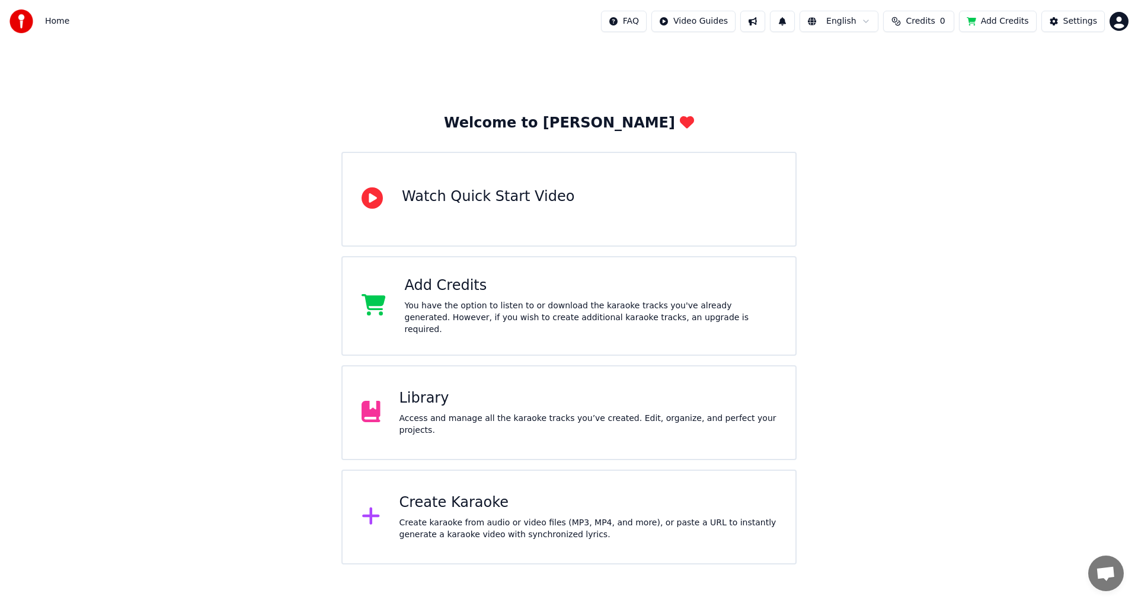
click at [455, 517] on div "Create karaoke from audio or video files (MP3, MP4, and more), or paste a URL t…" at bounding box center [588, 529] width 378 height 24
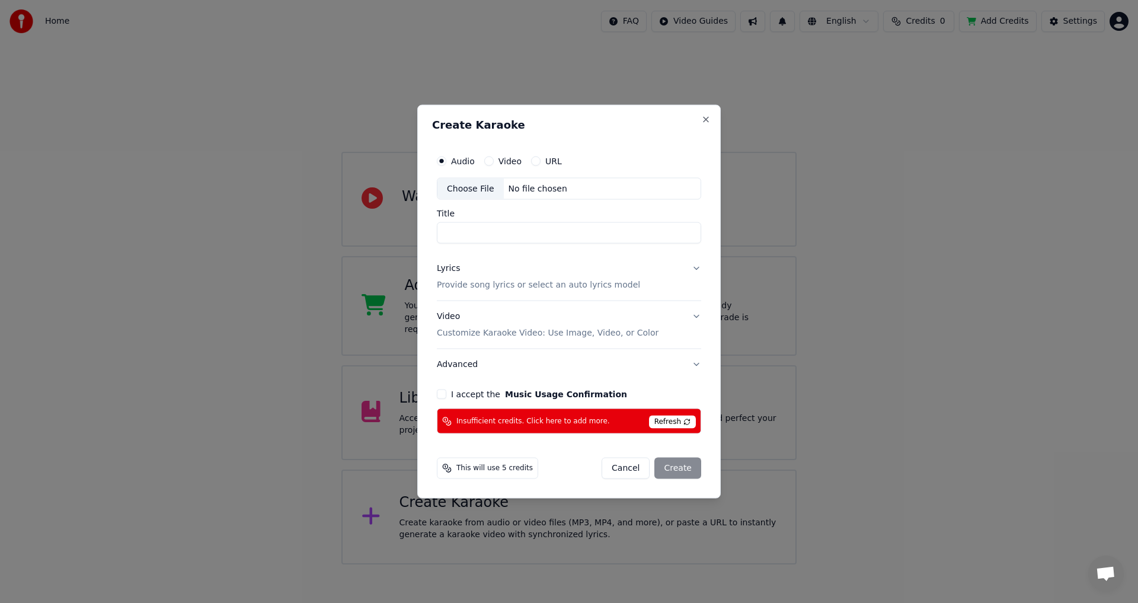
click at [706, 114] on div "Create Karaoke Audio Video URL Choose File No file chosen Title Lyrics Provide …" at bounding box center [568, 301] width 303 height 394
click at [705, 122] on button "Close" at bounding box center [705, 118] width 9 height 9
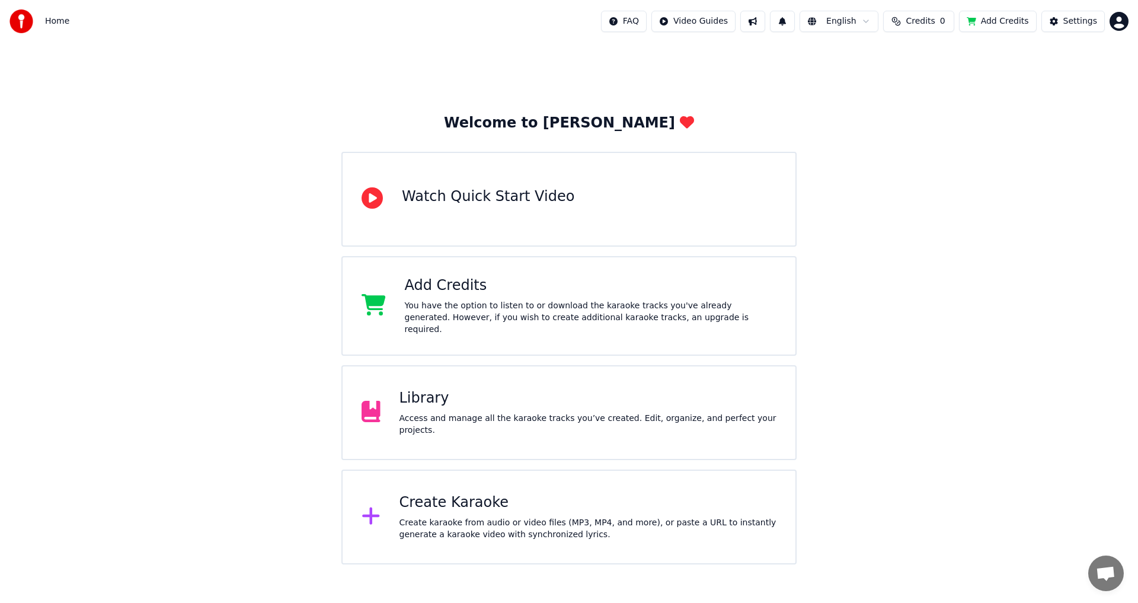
click at [480, 507] on div "Create Karaoke Create karaoke from audio or video files (MP3, MP4, and more), o…" at bounding box center [588, 516] width 378 height 47
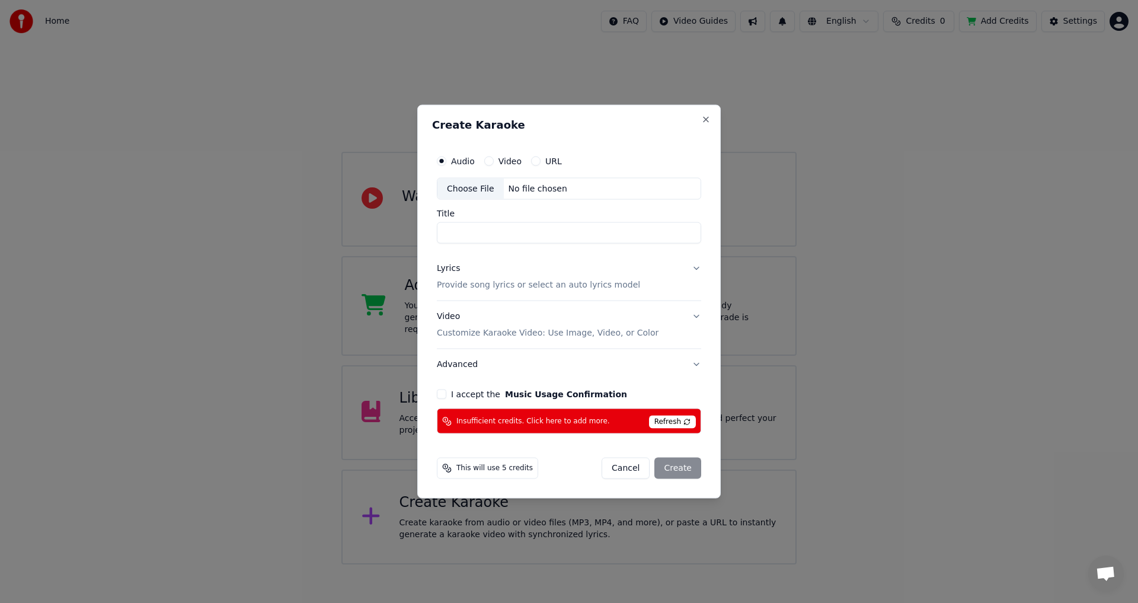
click at [679, 424] on span "Refresh" at bounding box center [672, 421] width 47 height 13
click at [667, 421] on span "Refresh" at bounding box center [672, 421] width 47 height 13
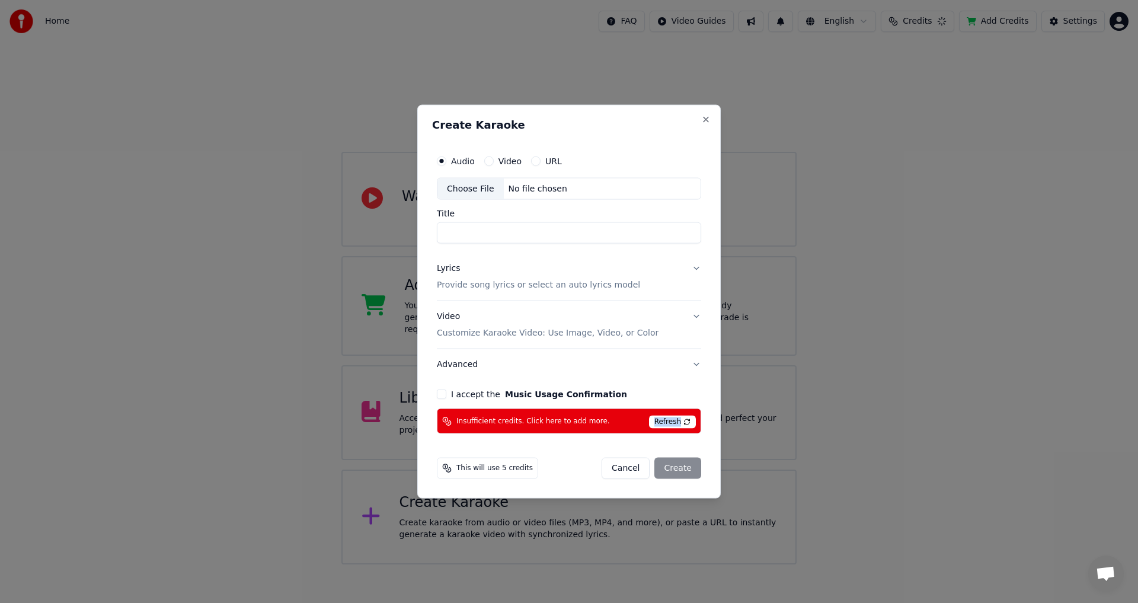
click at [667, 421] on span "Refresh" at bounding box center [672, 421] width 47 height 13
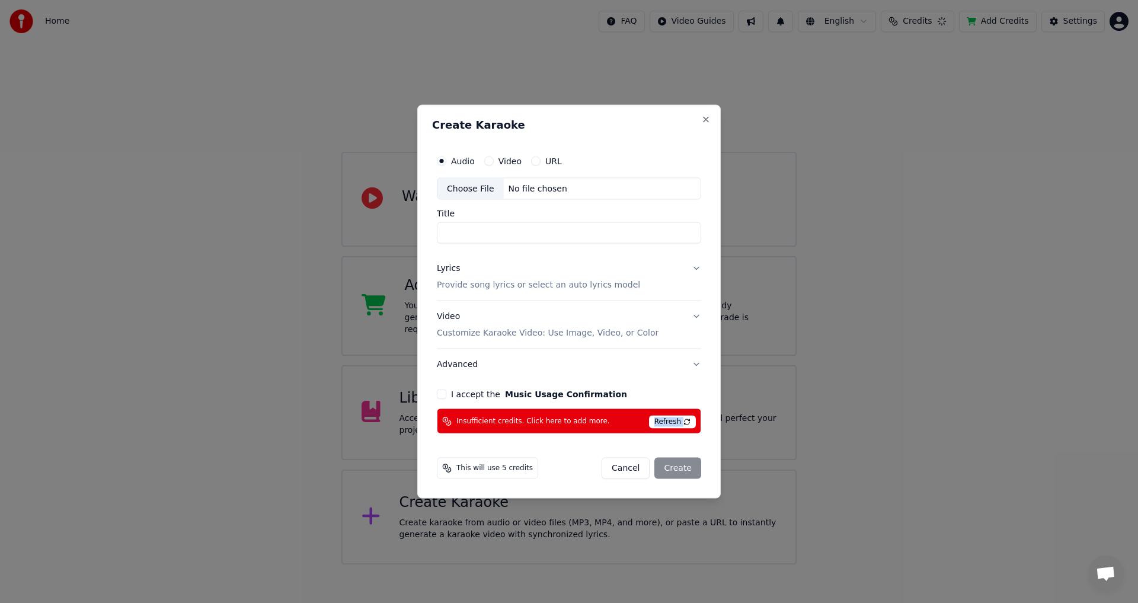
click at [667, 421] on span "Refresh" at bounding box center [672, 421] width 47 height 13
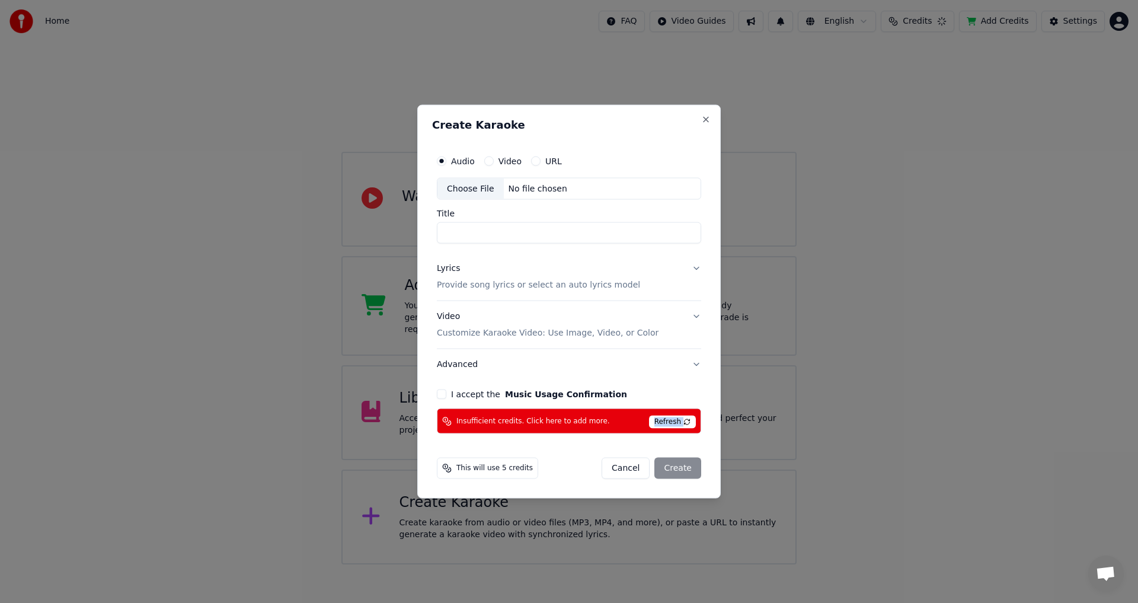
click at [667, 421] on span "Refresh" at bounding box center [672, 421] width 47 height 13
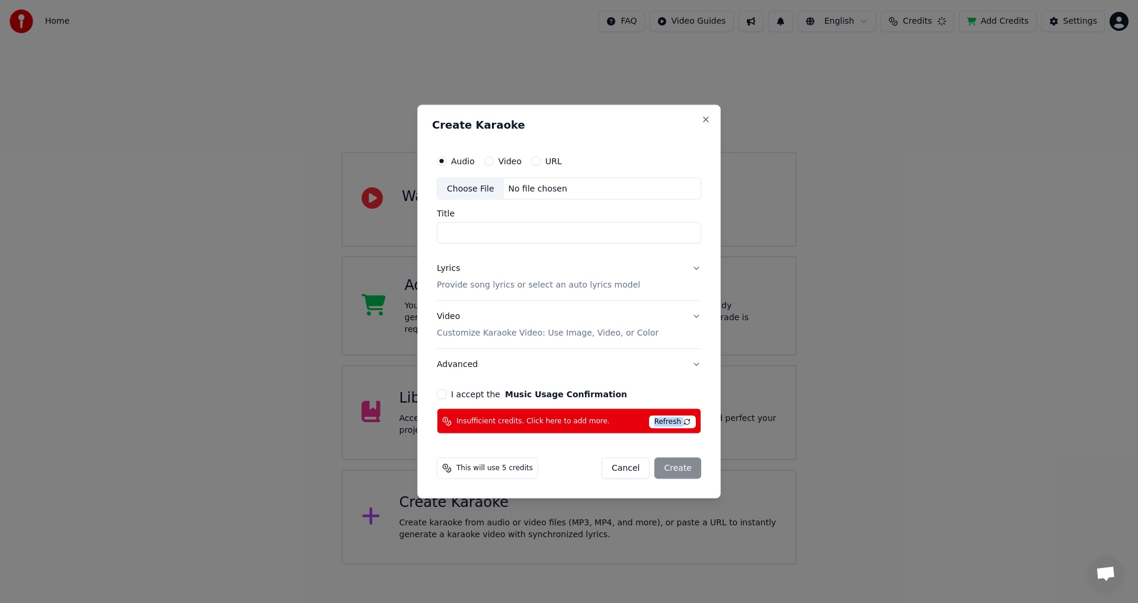
click at [666, 420] on span "Refresh" at bounding box center [672, 421] width 47 height 13
click at [666, 419] on span "Refresh" at bounding box center [672, 421] width 47 height 13
click at [505, 471] on span "This will use 5 credits" at bounding box center [494, 467] width 76 height 9
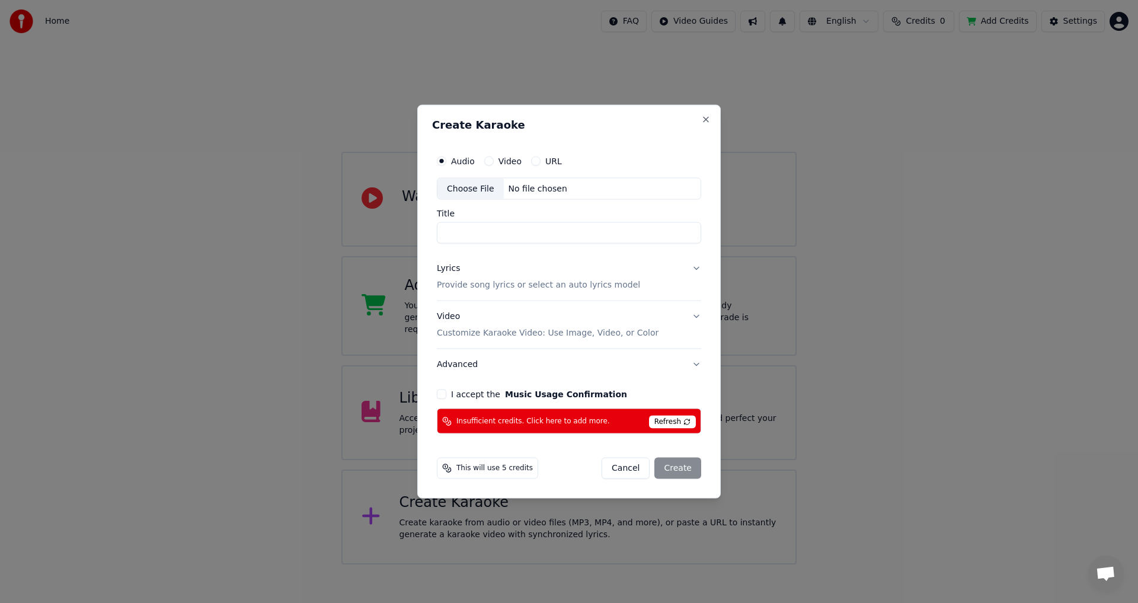
click at [699, 468] on div "Cancel Create" at bounding box center [652, 468] width 100 height 21
click at [468, 186] on div "Choose File" at bounding box center [470, 188] width 66 height 21
type input "**********"
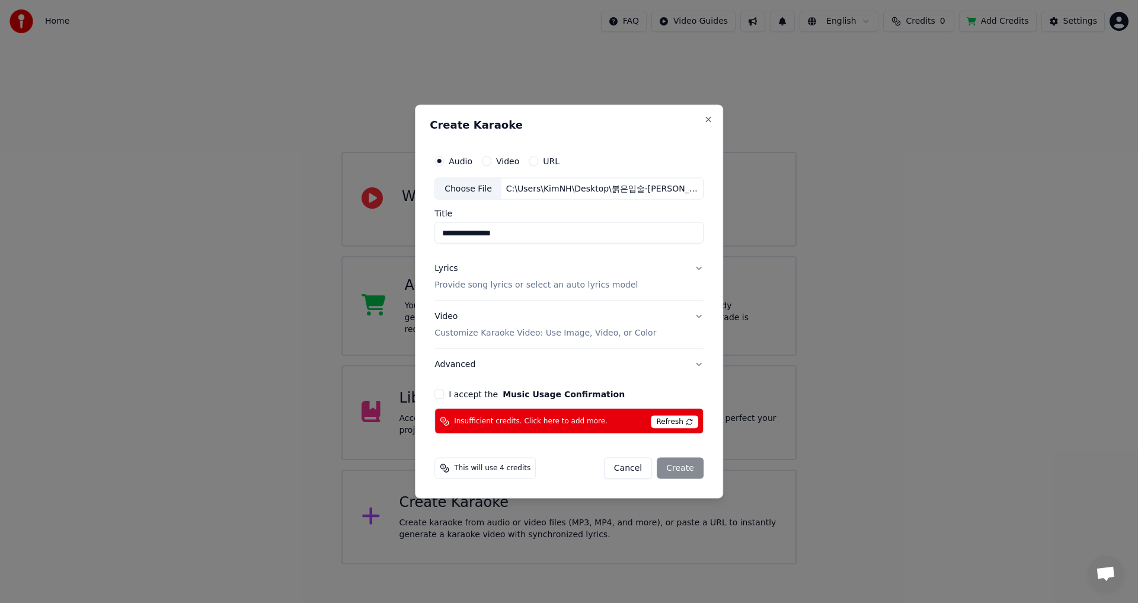
click at [693, 268] on button "Lyrics Provide song lyrics or select an auto lyrics model" at bounding box center [568, 276] width 269 height 47
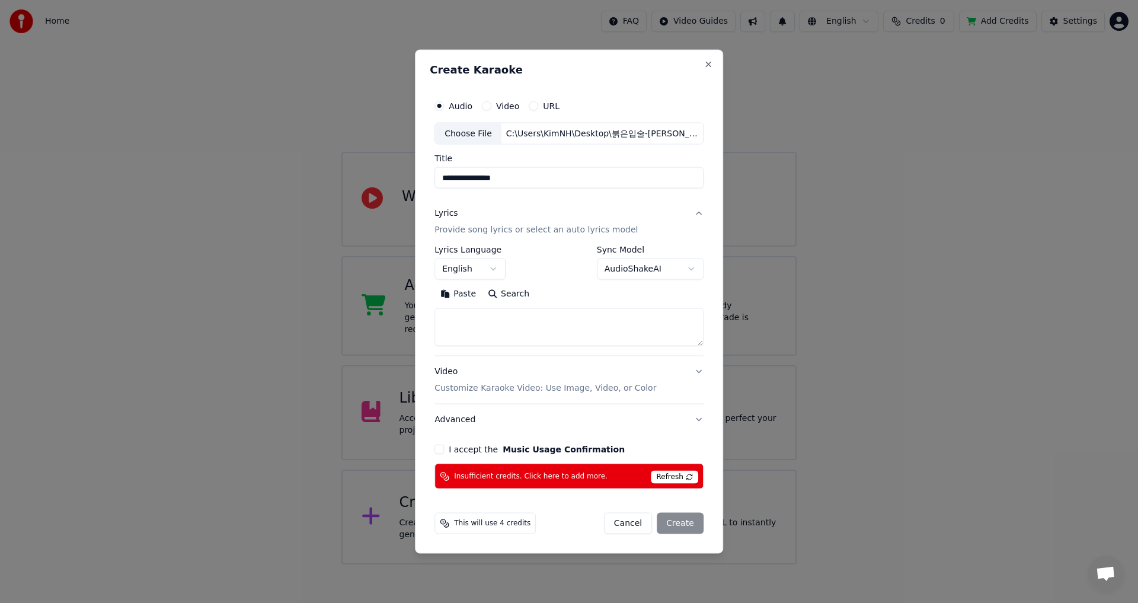
click at [474, 272] on body "**********" at bounding box center [569, 282] width 1138 height 564
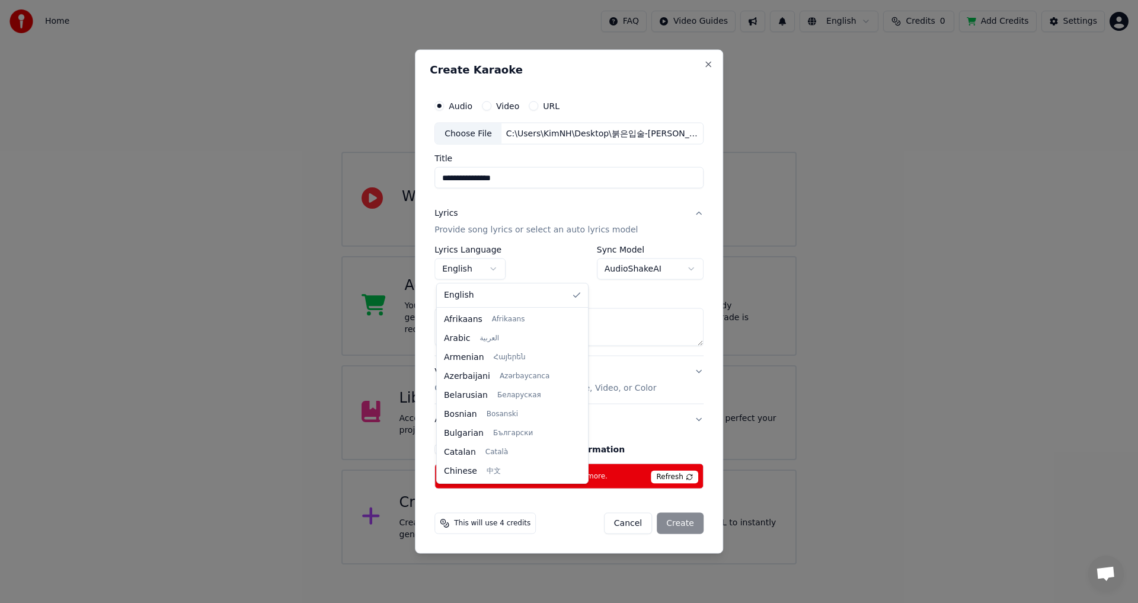
click at [474, 272] on body "**********" at bounding box center [569, 282] width 1138 height 564
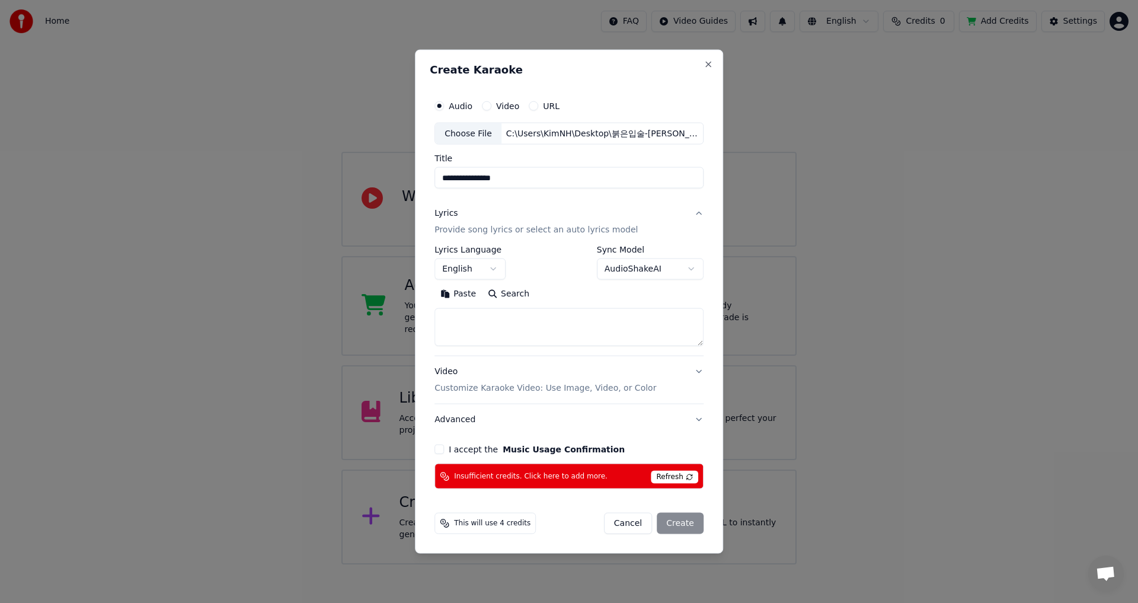
click at [695, 372] on button "Video Customize Karaoke Video: Use Image, Video, or Color" at bounding box center [568, 379] width 269 height 47
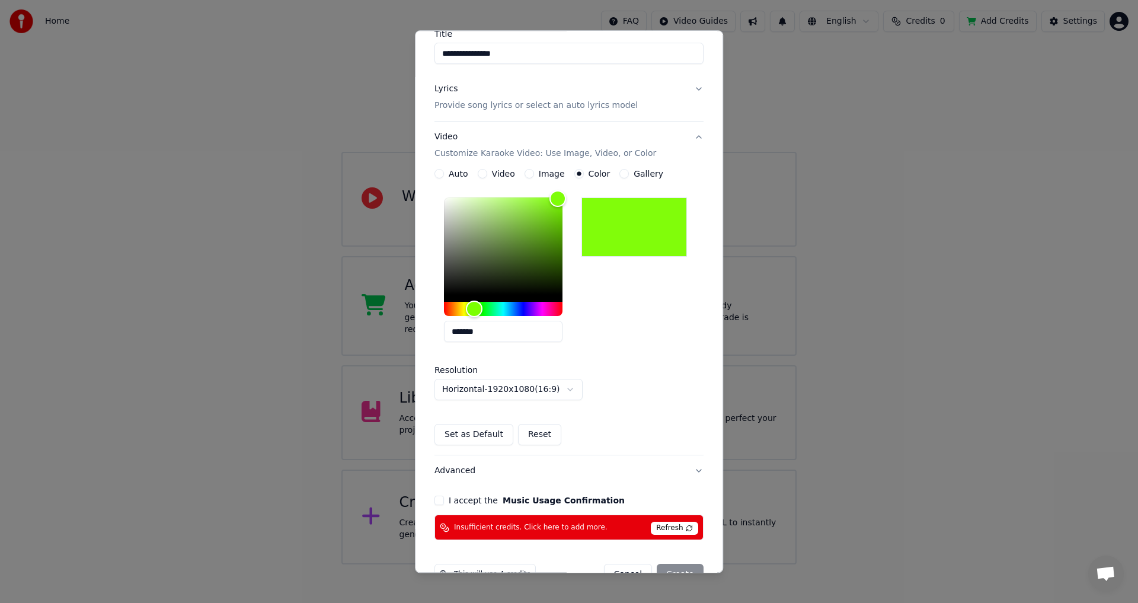
scroll to position [136, 0]
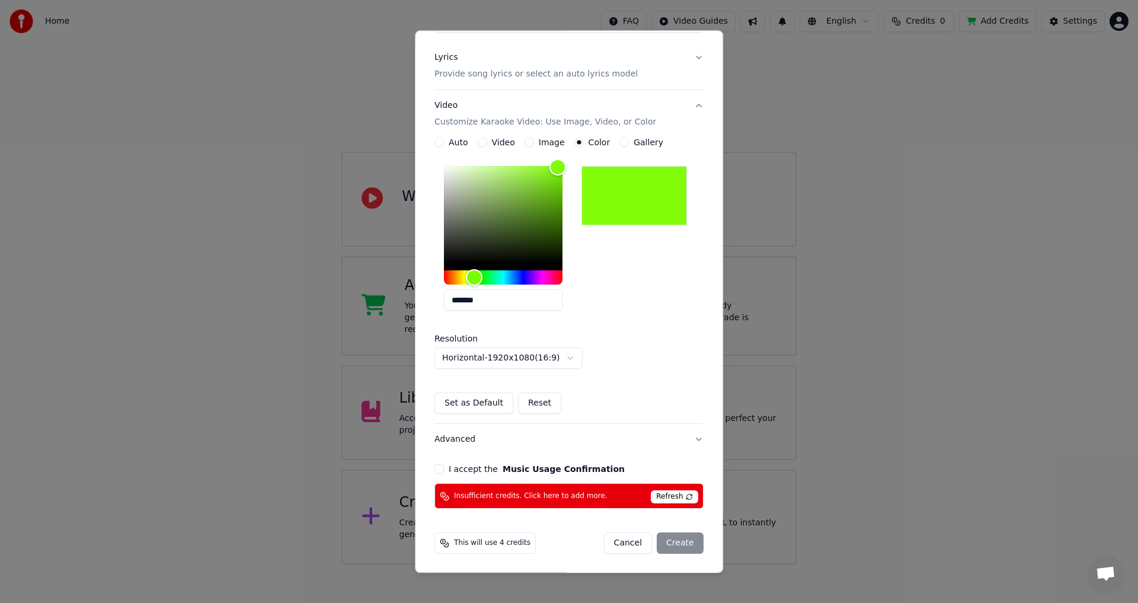
click at [438, 469] on button "I accept the Music Usage Confirmation" at bounding box center [438, 469] width 9 height 9
click at [664, 495] on span "Refresh" at bounding box center [674, 497] width 47 height 13
click at [671, 544] on div "Cancel Create" at bounding box center [654, 543] width 100 height 21
click at [673, 538] on div "Cancel Create" at bounding box center [654, 543] width 100 height 21
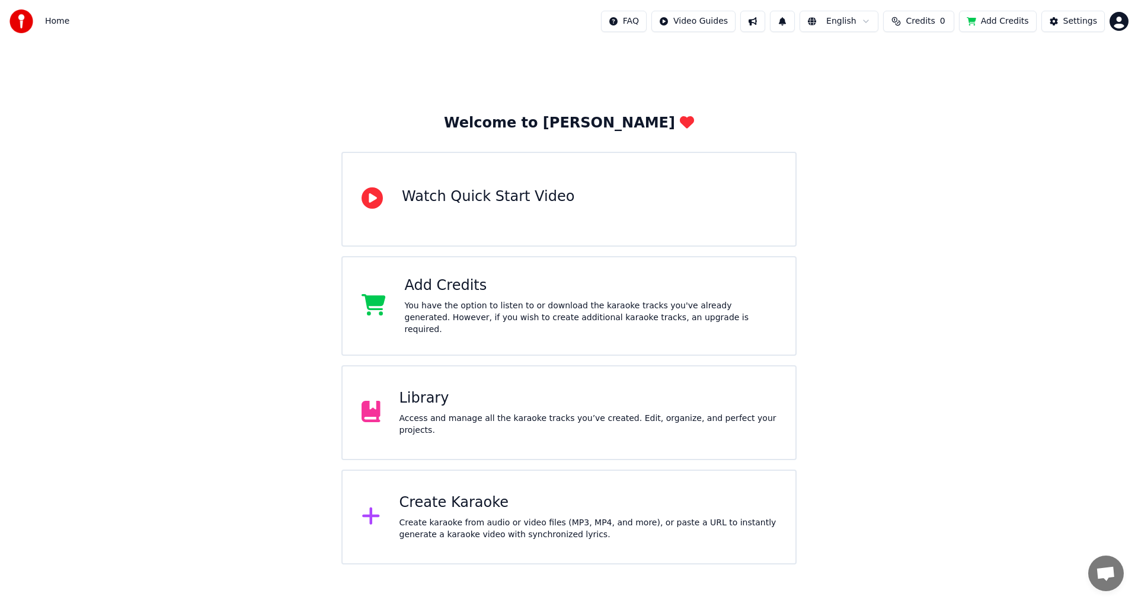
click at [482, 517] on div "Create karaoke from audio or video files (MP3, MP4, and more), or paste a URL t…" at bounding box center [588, 529] width 378 height 24
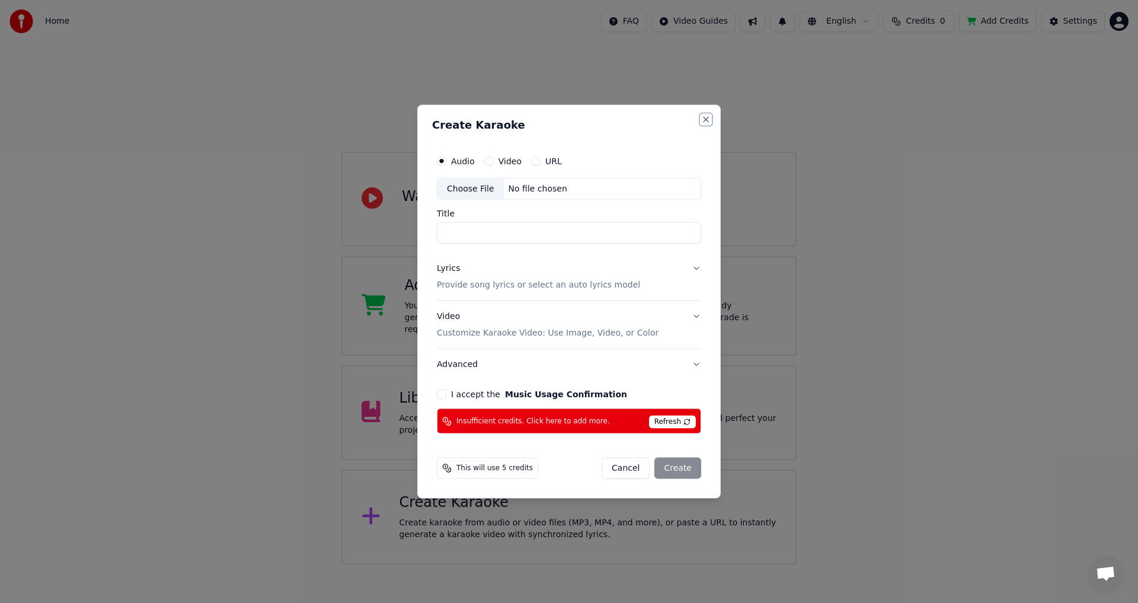
click at [708, 119] on button "Close" at bounding box center [705, 118] width 9 height 9
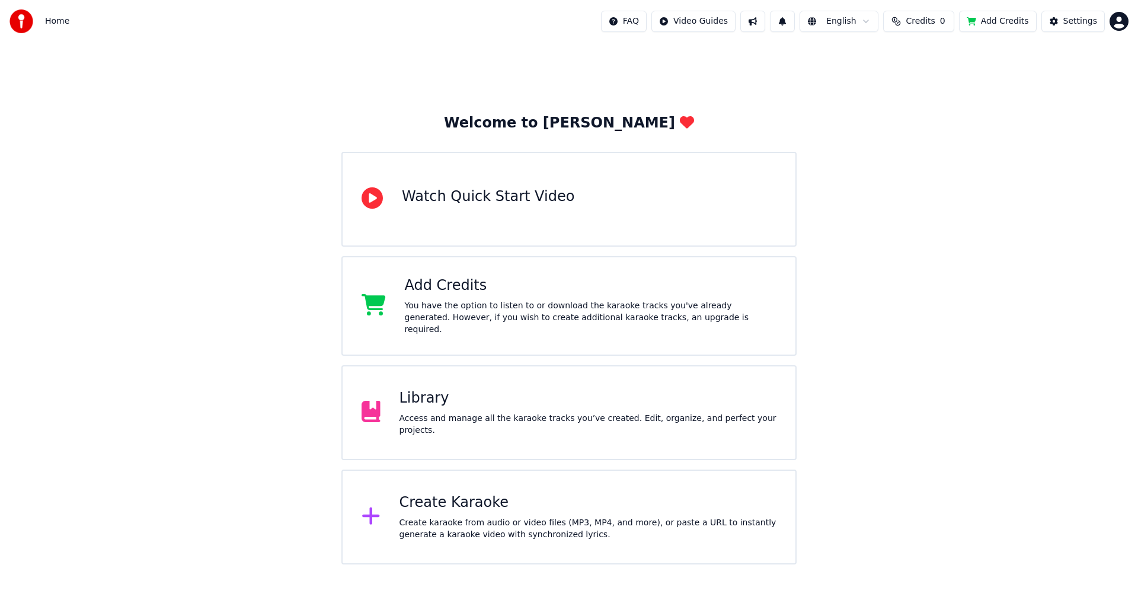
click at [478, 519] on div "Create karaoke from audio or video files (MP3, MP4, and more), or paste a URL t…" at bounding box center [588, 529] width 378 height 24
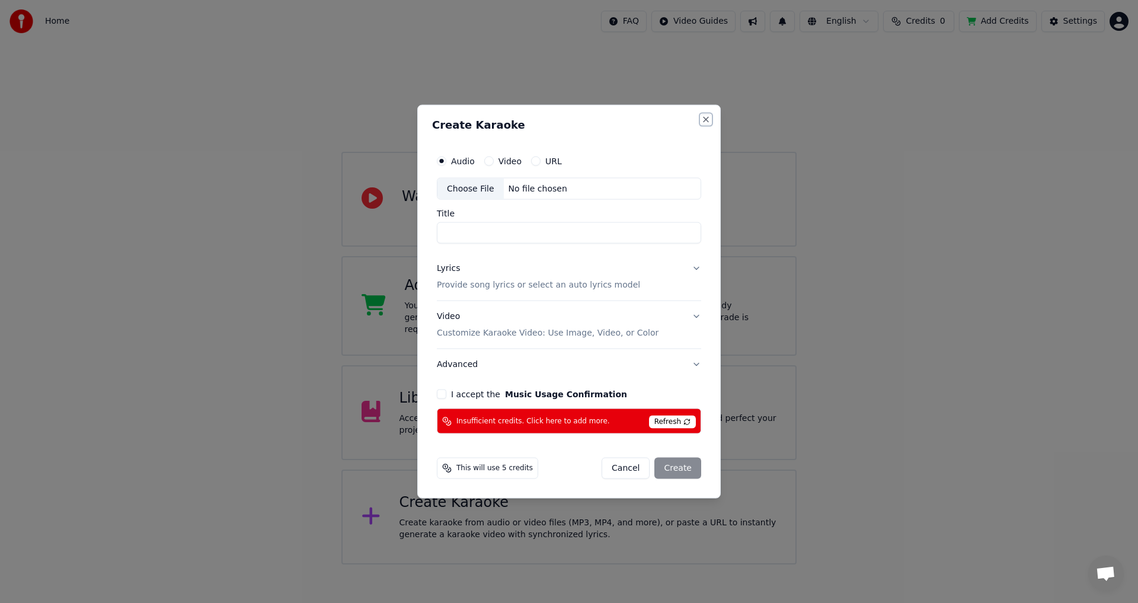
click at [702, 117] on button "Close" at bounding box center [705, 118] width 9 height 9
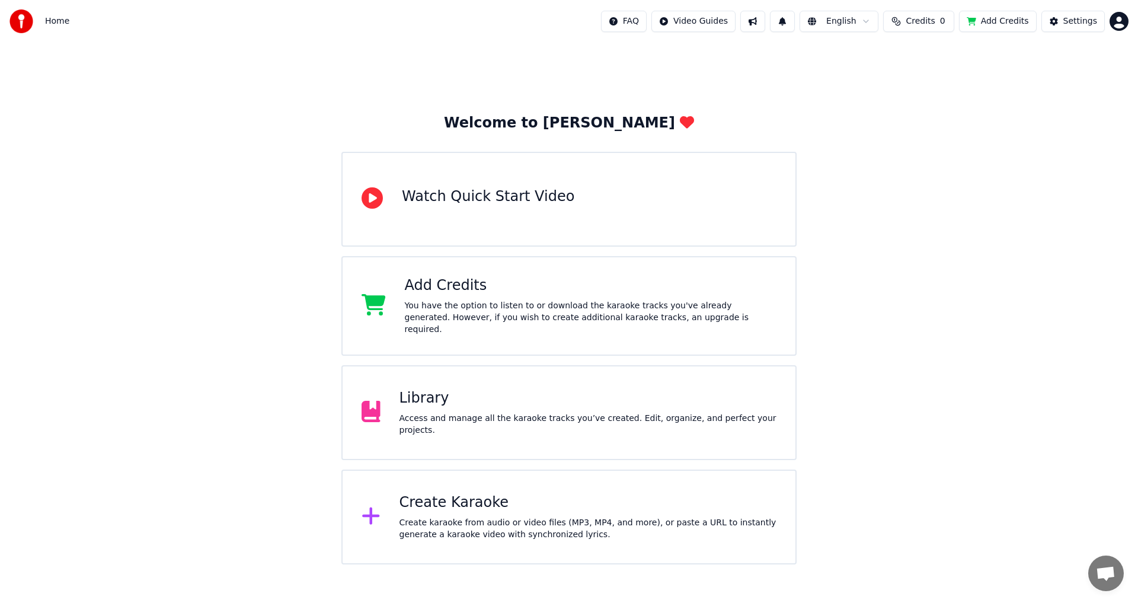
click at [438, 518] on div "Create karaoke from audio or video files (MP3, MP4, and more), or paste a URL t…" at bounding box center [588, 529] width 378 height 24
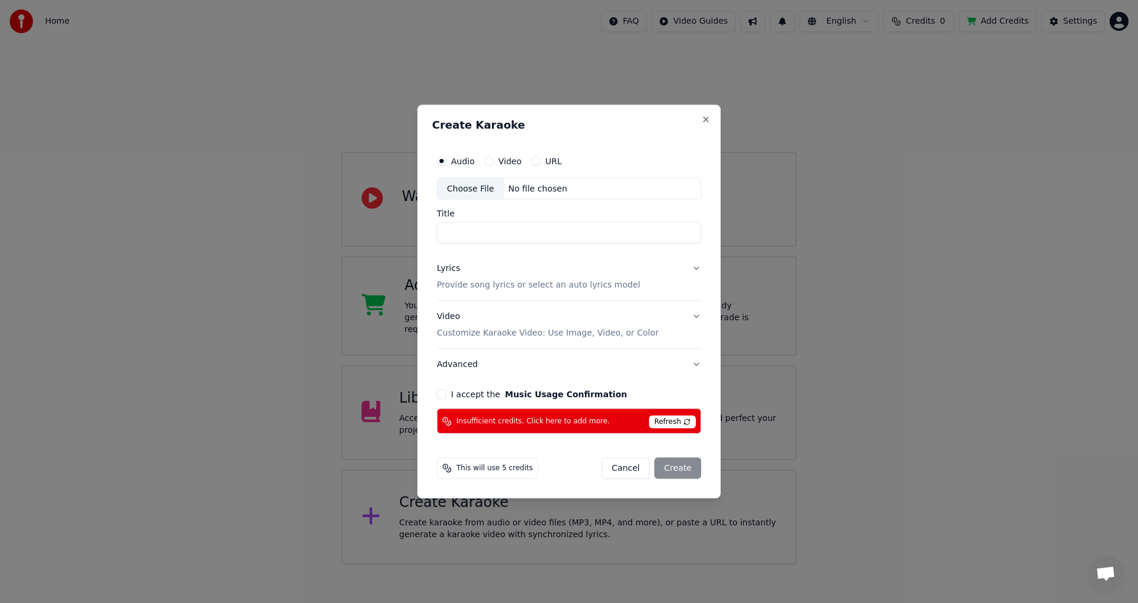
click at [701, 120] on h2 "Create Karaoke" at bounding box center [569, 124] width 274 height 11
click at [704, 120] on button "Close" at bounding box center [705, 118] width 9 height 9
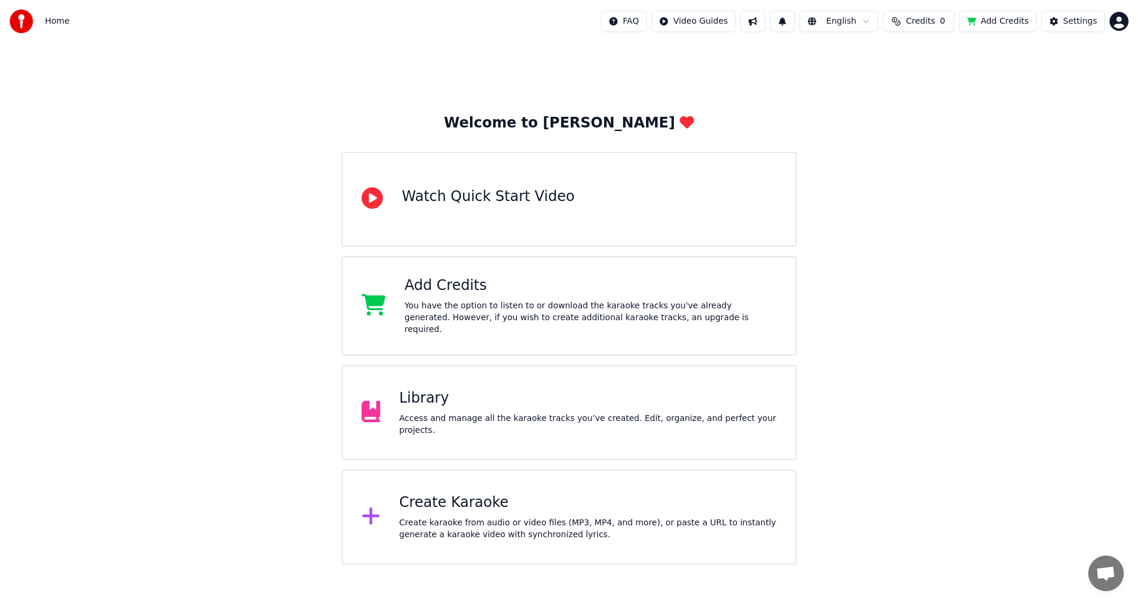
click at [444, 497] on div "Create Karaoke" at bounding box center [588, 502] width 378 height 19
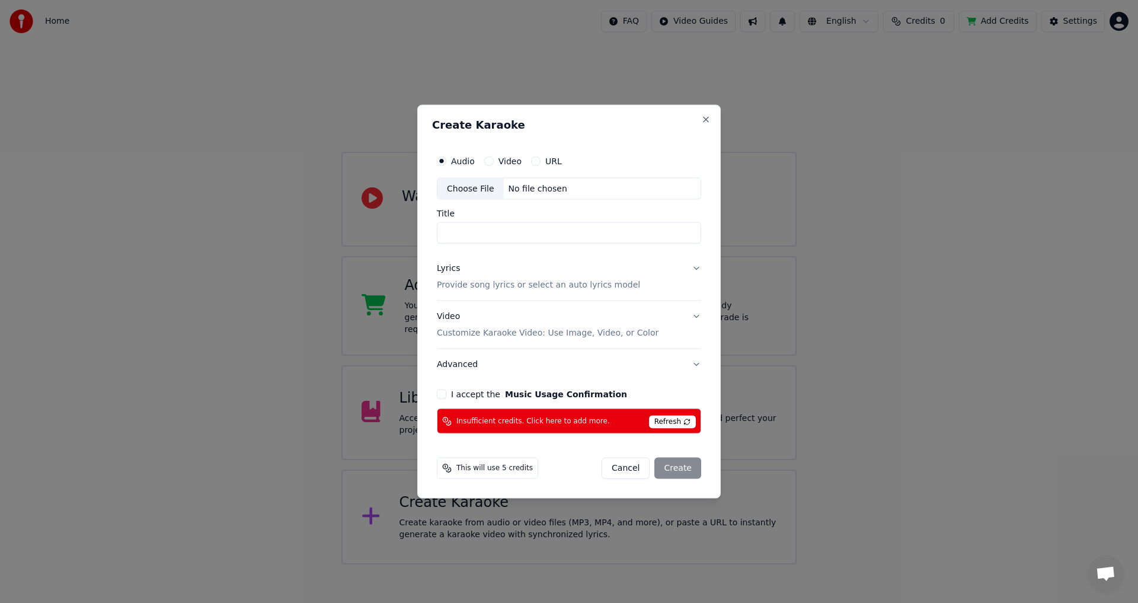
click at [680, 405] on div "Audio Video URL Choose File No file chosen Title Lyrics Provide song lyrics or …" at bounding box center [569, 291] width 274 height 295
click at [673, 422] on span "Refresh" at bounding box center [672, 421] width 47 height 13
click at [477, 187] on div "Choose File" at bounding box center [470, 188] width 66 height 21
type input "**********"
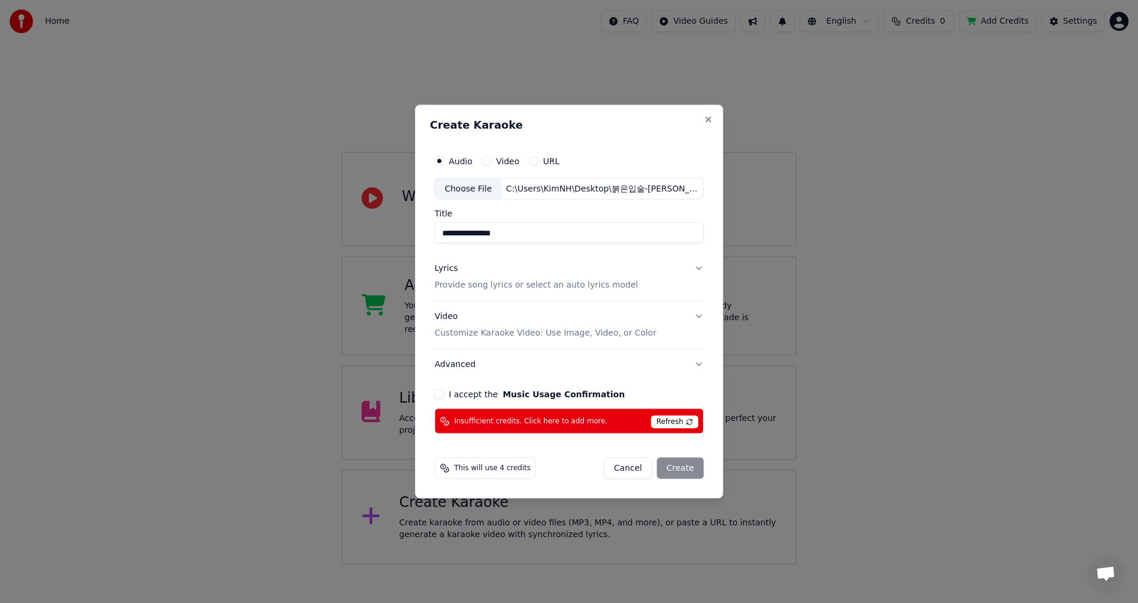
click at [509, 290] on p "Provide song lyrics or select an auto lyrics model" at bounding box center [535, 285] width 203 height 12
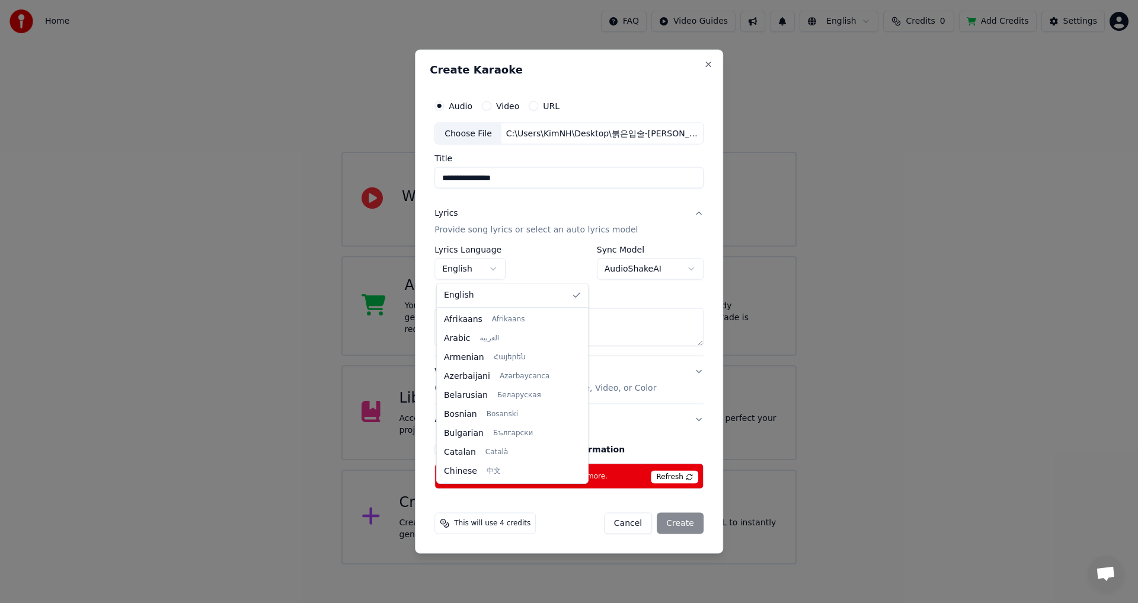
click at [494, 270] on body "**********" at bounding box center [569, 282] width 1138 height 564
select select "**"
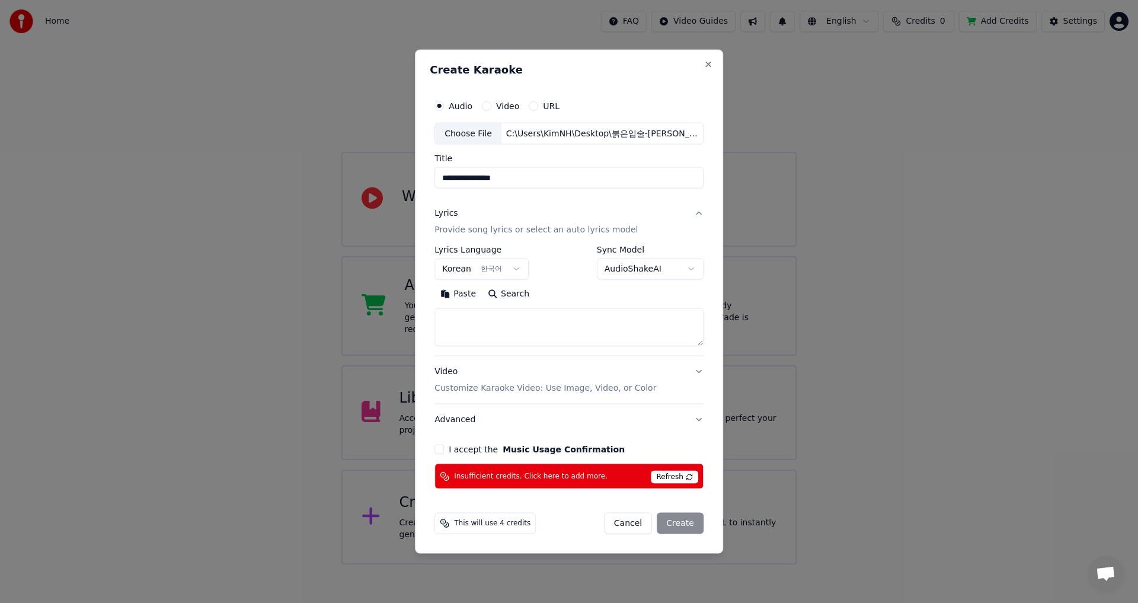
click at [692, 374] on button "Video Customize Karaoke Video: Use Image, Video, or Color" at bounding box center [568, 379] width 269 height 47
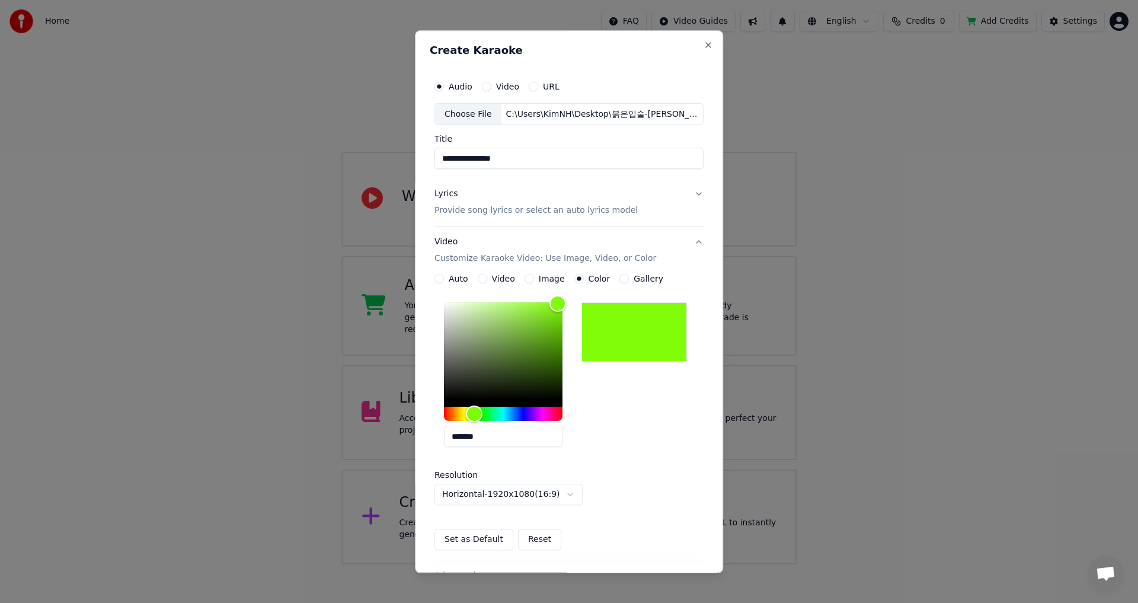
scroll to position [136, 0]
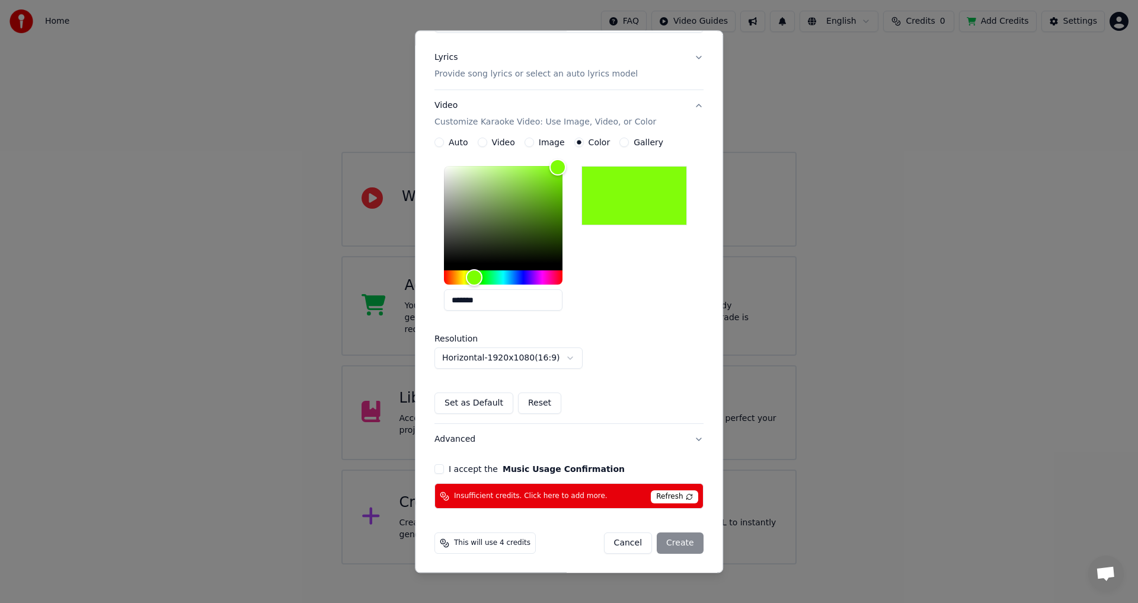
click at [434, 470] on button "I accept the Music Usage Confirmation" at bounding box center [438, 469] width 9 height 9
click at [694, 439] on button "Advanced" at bounding box center [568, 439] width 269 height 31
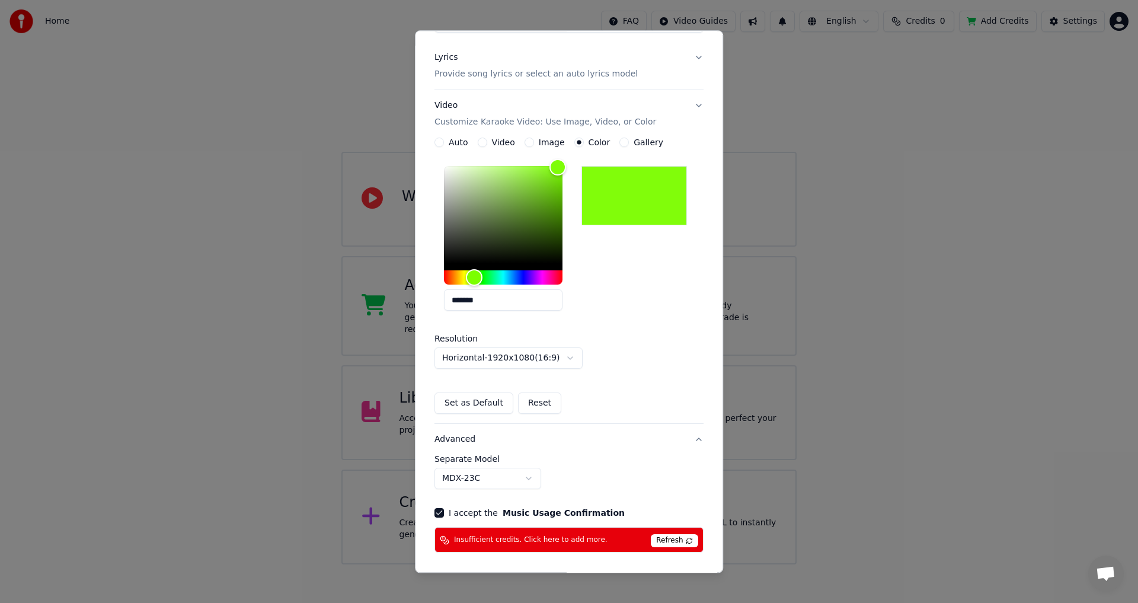
scroll to position [0, 0]
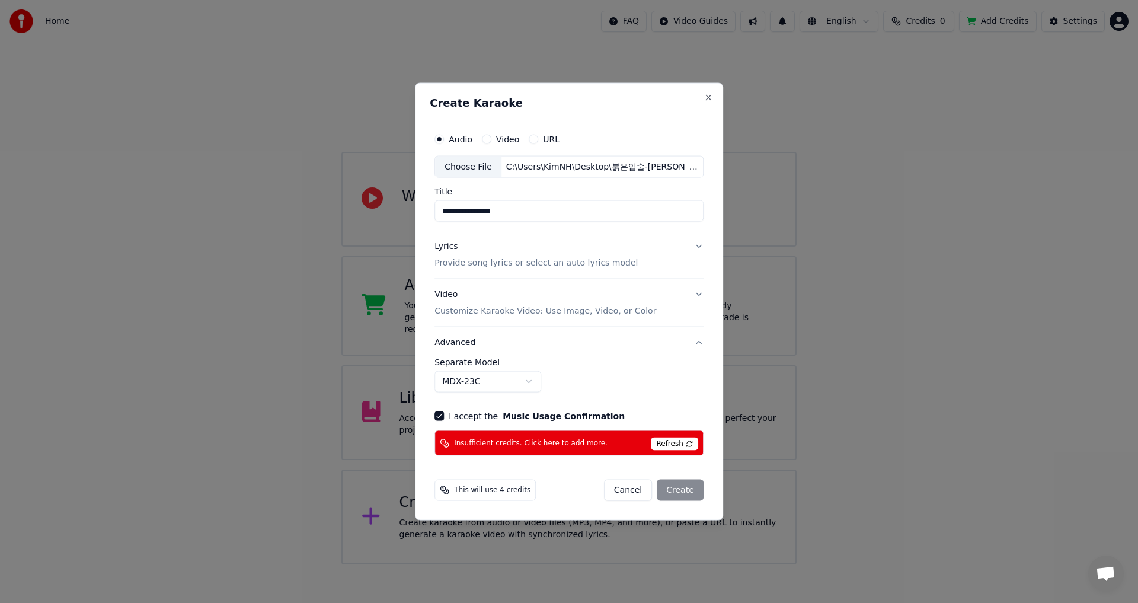
click at [674, 445] on span "Refresh" at bounding box center [674, 443] width 47 height 13
click at [679, 488] on div "Cancel Create" at bounding box center [654, 489] width 100 height 21
click at [705, 94] on button "Close" at bounding box center [708, 96] width 9 height 9
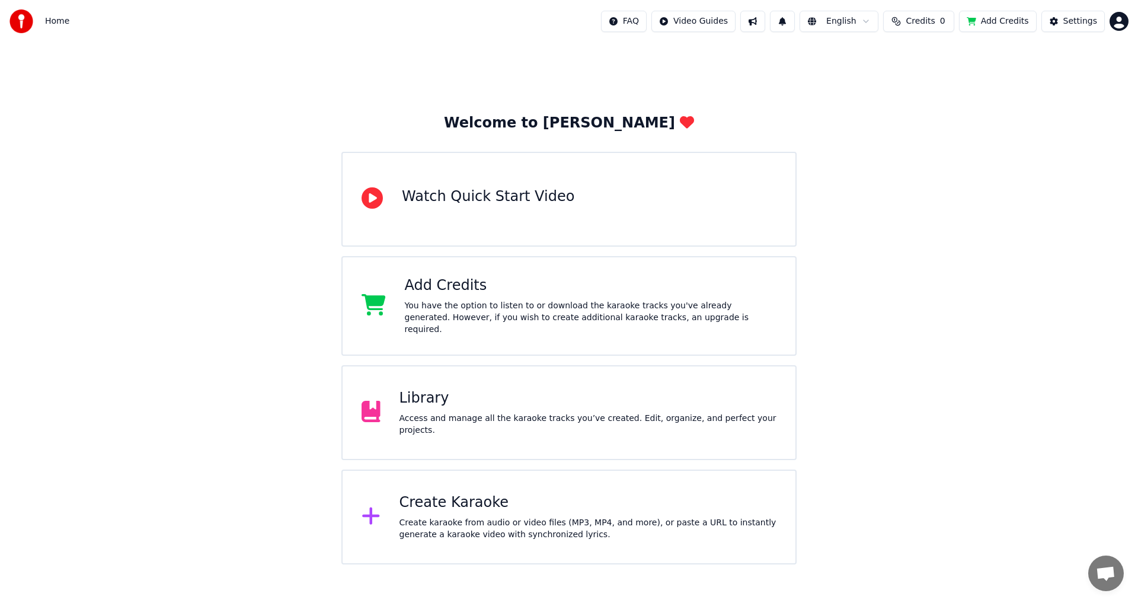
click at [430, 507] on div "Create Karaoke Create karaoke from audio or video files (MP3, MP4, and more), o…" at bounding box center [588, 516] width 378 height 47
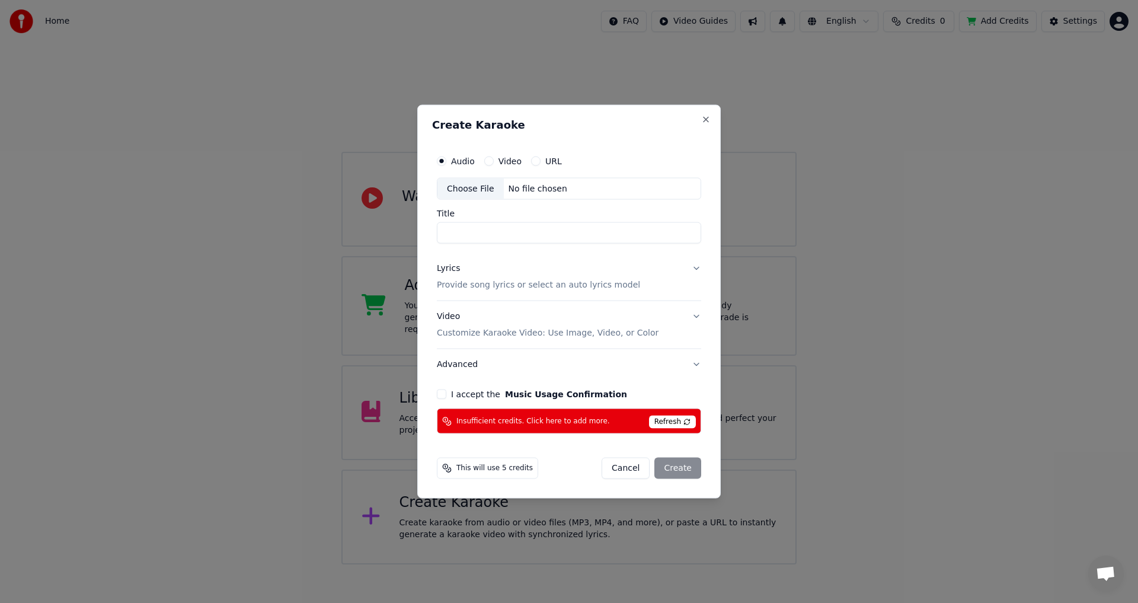
click at [673, 417] on span "Refresh" at bounding box center [672, 421] width 47 height 13
click at [704, 115] on button "Close" at bounding box center [705, 118] width 9 height 9
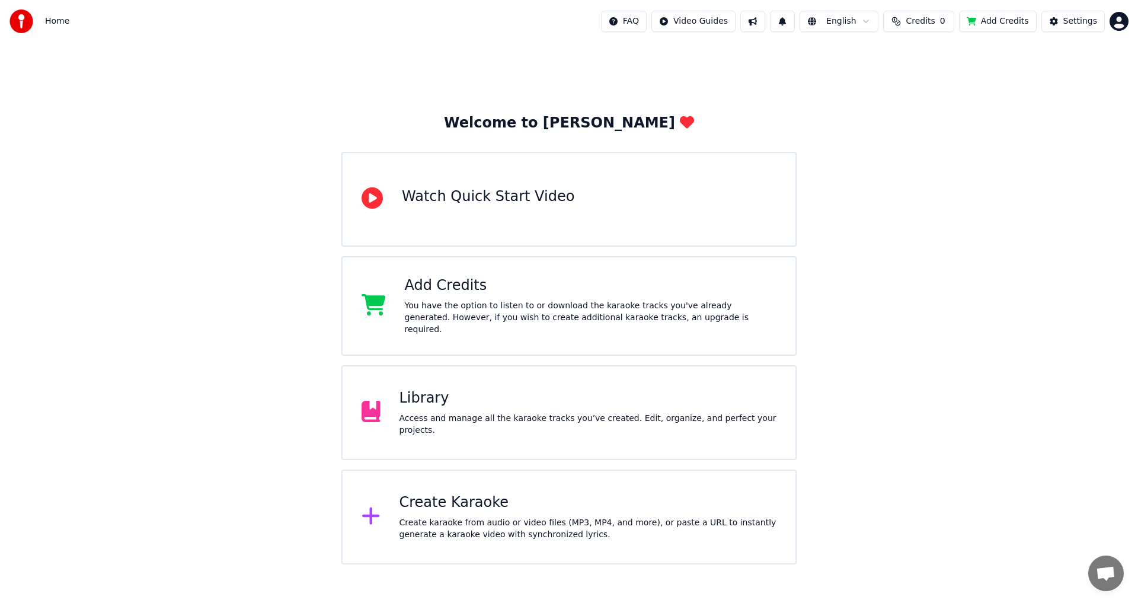
click at [428, 517] on div "Create karaoke from audio or video files (MP3, MP4, and more), or paste a URL t…" at bounding box center [588, 529] width 378 height 24
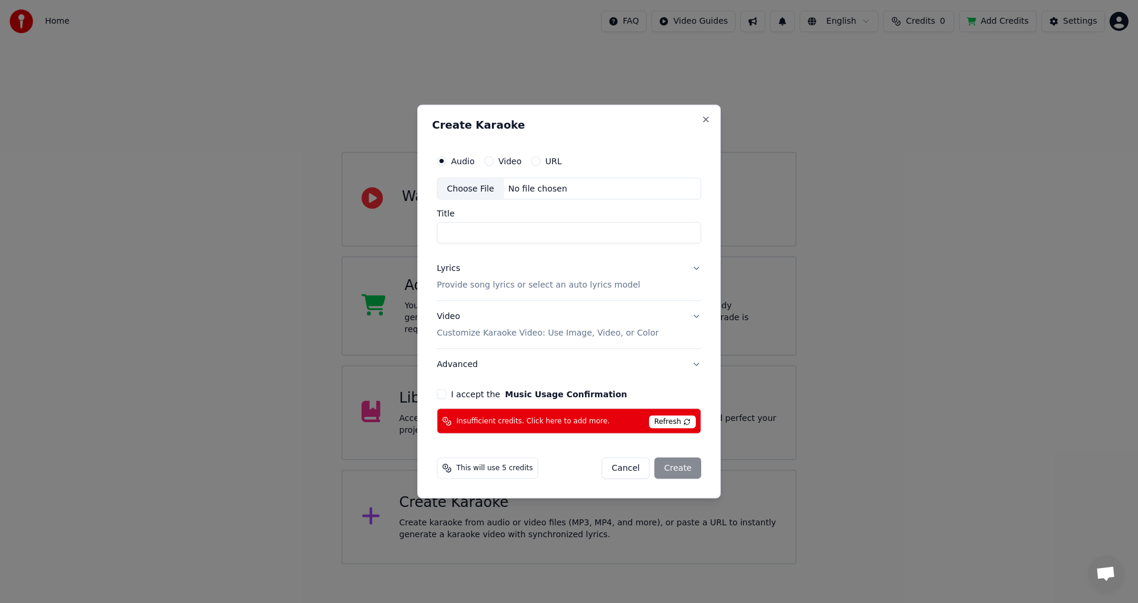
click at [711, 114] on div "Create Karaoke Audio Video URL Choose File No file chosen Title Lyrics Provide …" at bounding box center [568, 301] width 303 height 394
click at [702, 122] on button "Close" at bounding box center [705, 118] width 9 height 9
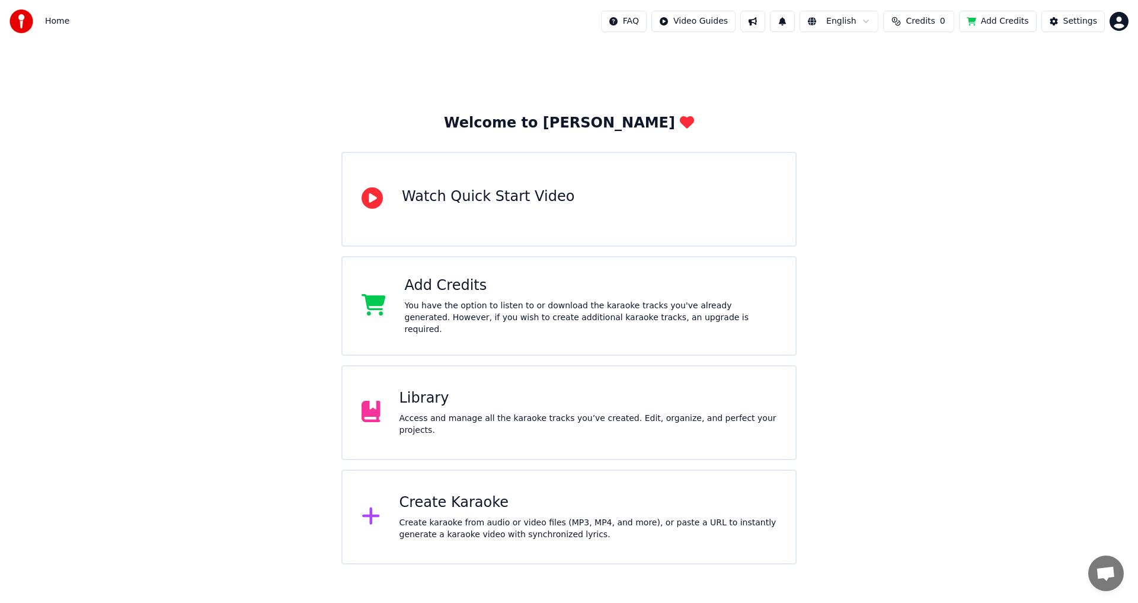
click at [541, 314] on div "You have the option to listen to or download the karaoke tracks you've already …" at bounding box center [591, 318] width 372 height 36
click at [427, 520] on div "Create karaoke from audio or video files (MP3, MP4, and more), or paste a URL t…" at bounding box center [588, 529] width 378 height 24
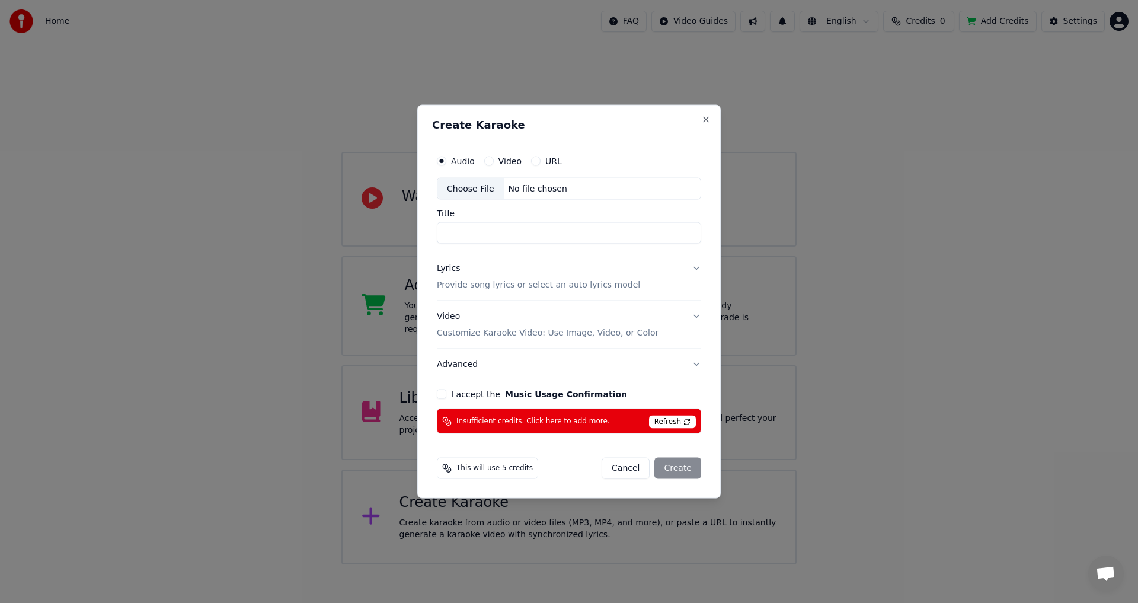
click at [535, 187] on div "No file chosen" at bounding box center [538, 189] width 68 height 12
click at [634, 471] on button "Cancel" at bounding box center [626, 468] width 48 height 21
